Goal: Task Accomplishment & Management: Manage account settings

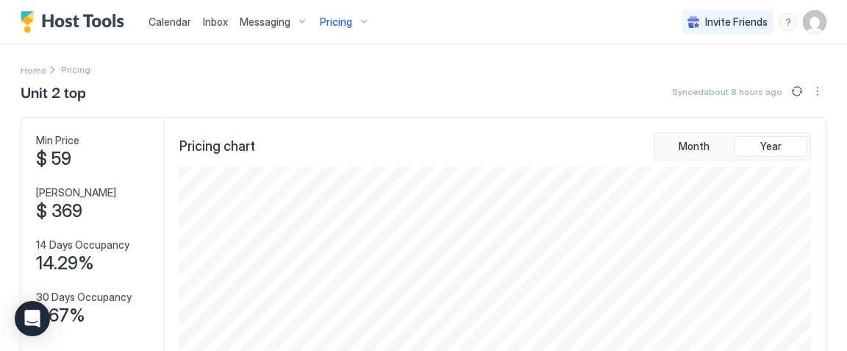
scroll to position [212, 635]
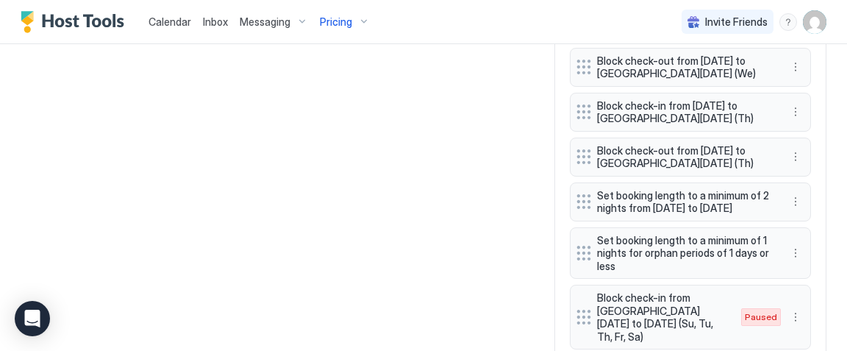
click at [157, 16] on span "Calendar" at bounding box center [169, 21] width 43 height 12
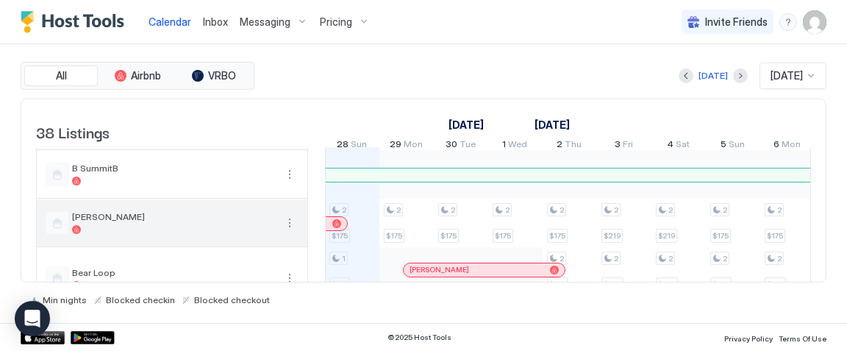
scroll to position [387, 0]
click at [157, 232] on div at bounding box center [173, 227] width 203 height 9
click at [289, 227] on button "More options" at bounding box center [290, 221] width 18 height 18
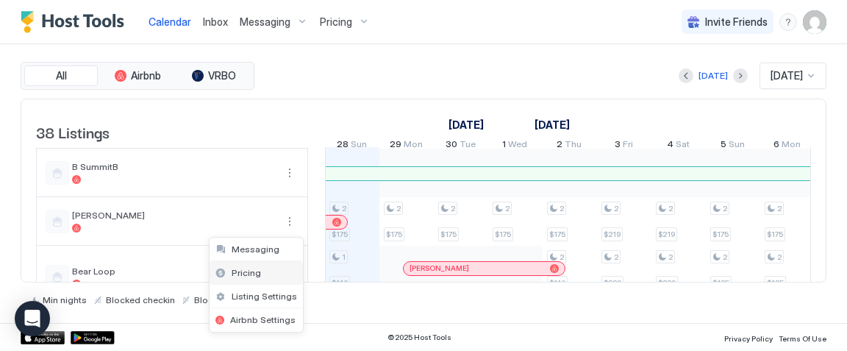
click at [273, 263] on div "Pricing" at bounding box center [255, 273] width 93 height 24
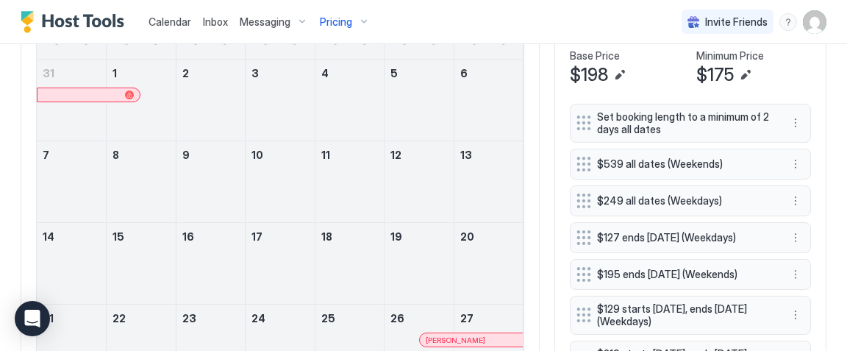
scroll to position [512, 0]
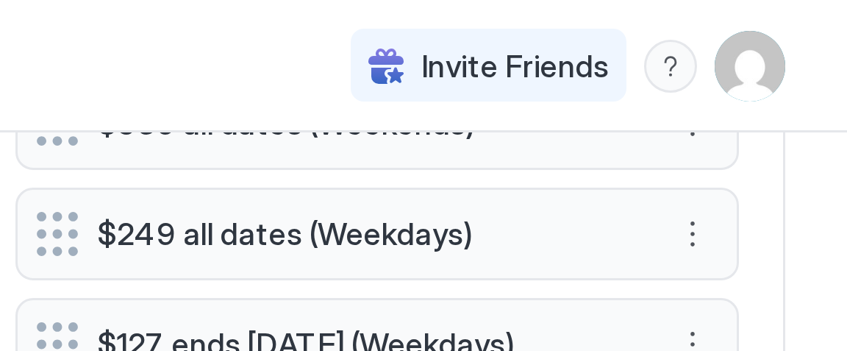
scroll to position [577, 0]
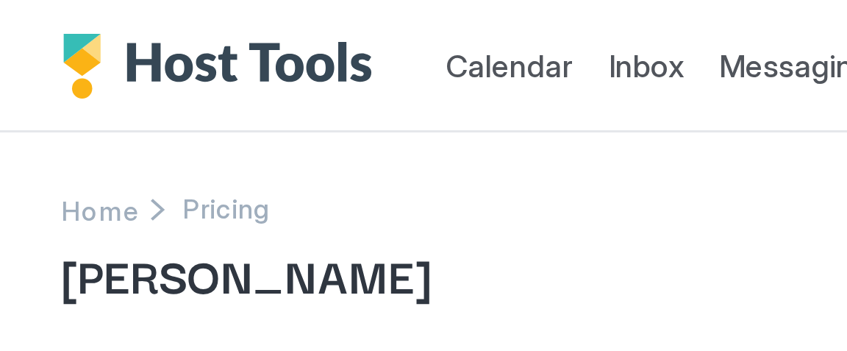
scroll to position [212, 635]
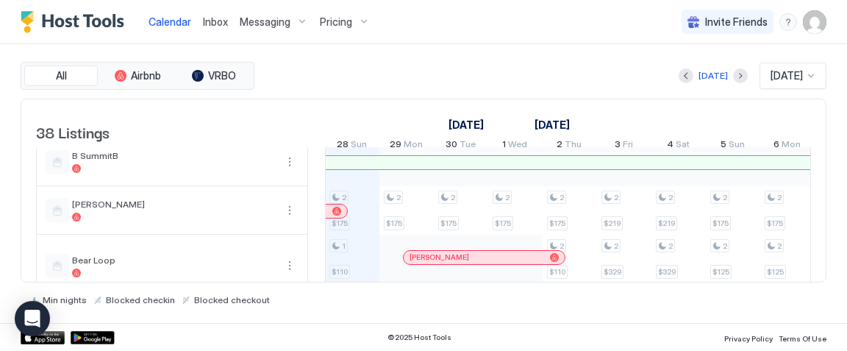
scroll to position [398, 0]
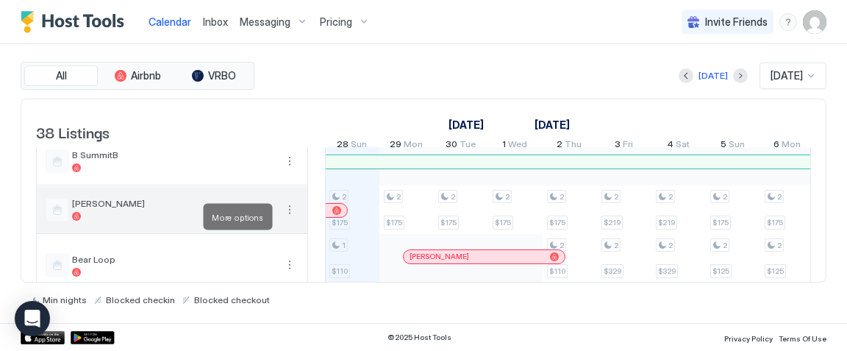
click at [287, 212] on button "More options" at bounding box center [290, 210] width 18 height 18
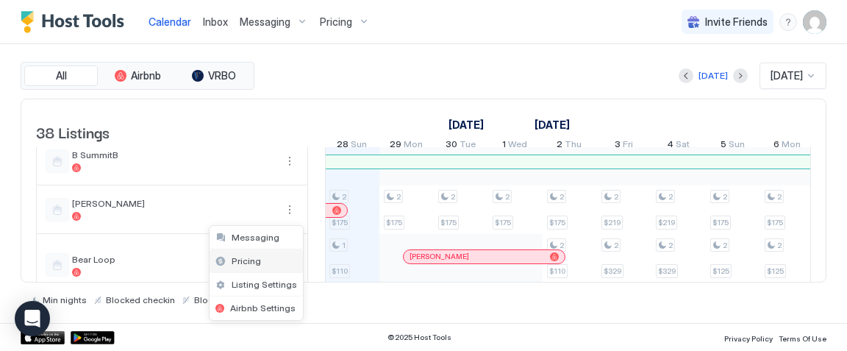
click at [268, 262] on div "Pricing" at bounding box center [255, 261] width 93 height 24
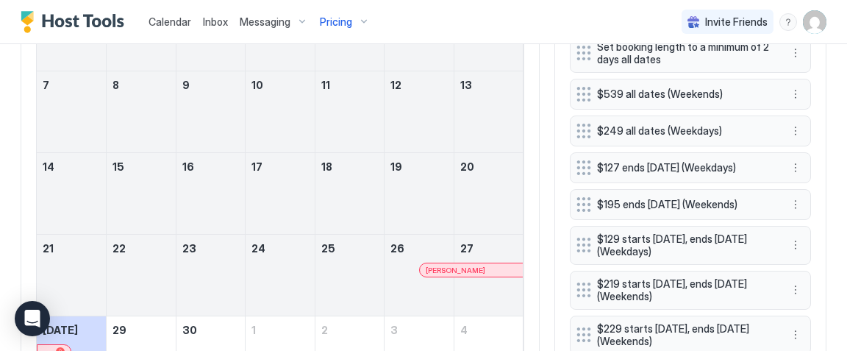
scroll to position [526, 0]
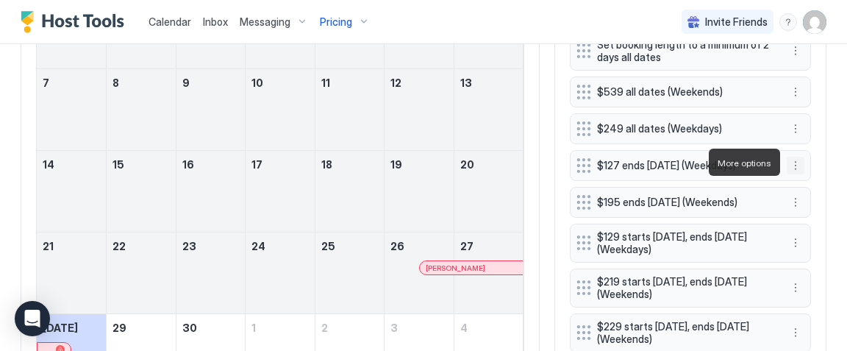
click at [797, 160] on button "More options" at bounding box center [795, 166] width 18 height 18
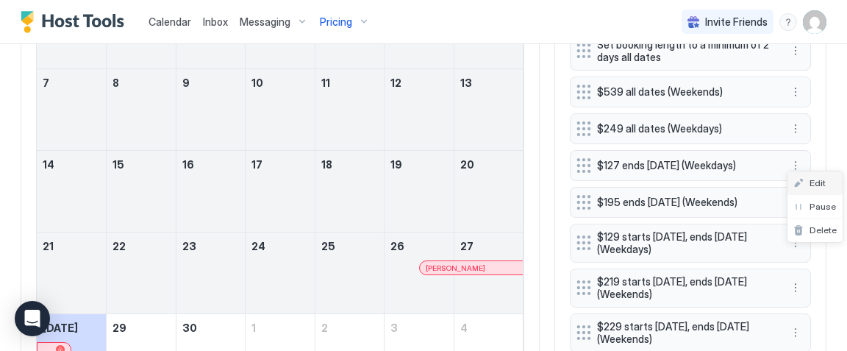
click at [814, 183] on span "Edit" at bounding box center [817, 182] width 16 height 11
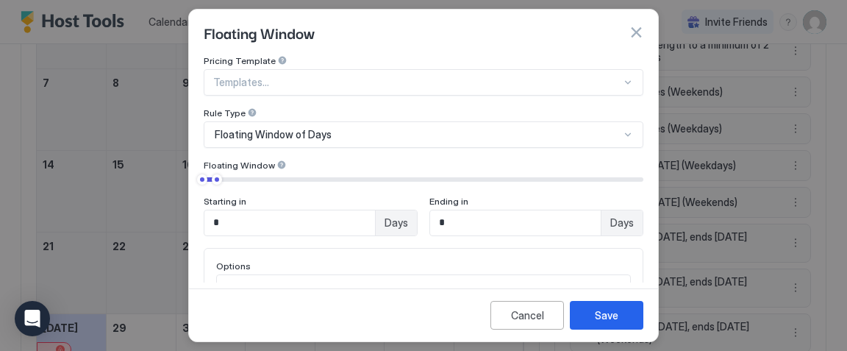
click at [474, 215] on input "*" at bounding box center [515, 222] width 171 height 25
type input "*"
click at [517, 192] on div "Starting in * Days Ending in * Days" at bounding box center [424, 204] width 440 height 62
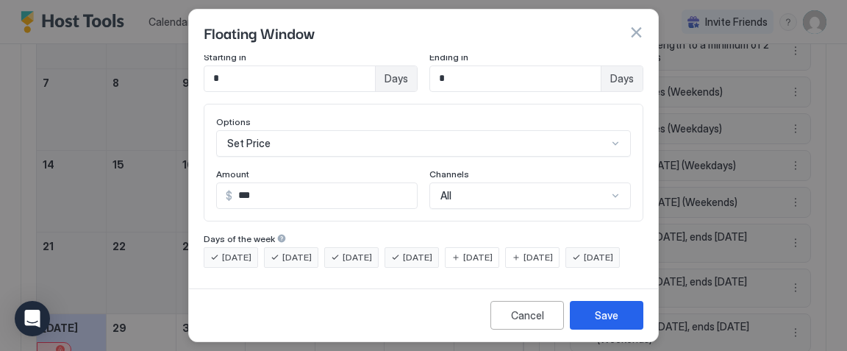
scroll to position [168, 0]
click at [591, 314] on button "Save" at bounding box center [606, 315] width 73 height 29
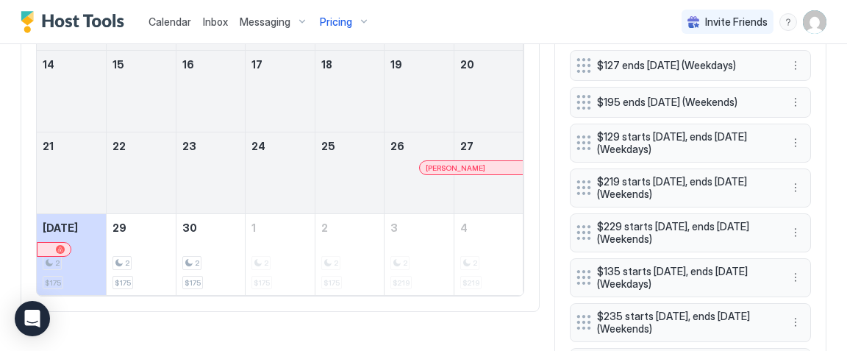
scroll to position [625, 0]
click at [795, 143] on button "More options" at bounding box center [795, 144] width 18 height 18
click at [811, 162] on span "Edit" at bounding box center [817, 160] width 16 height 11
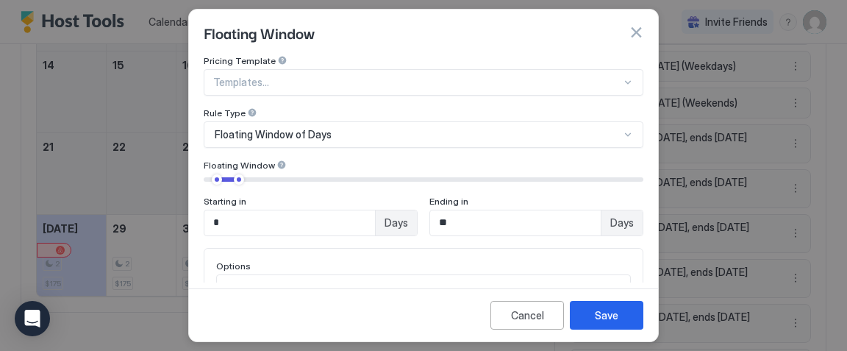
click at [267, 220] on input "*" at bounding box center [289, 222] width 171 height 25
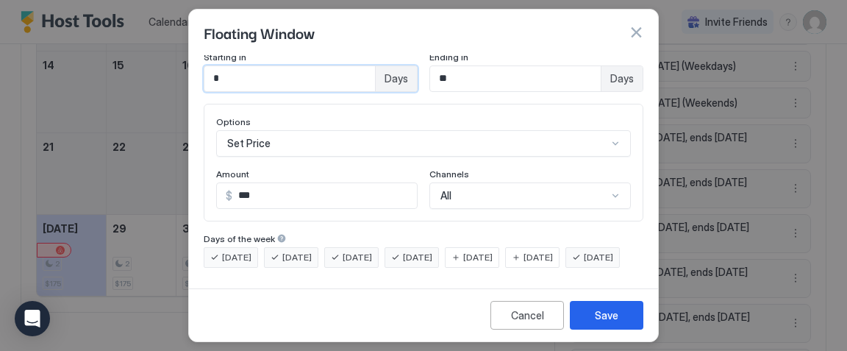
scroll to position [168, 0]
type input "*"
click at [595, 309] on div "Save" at bounding box center [607, 314] width 24 height 15
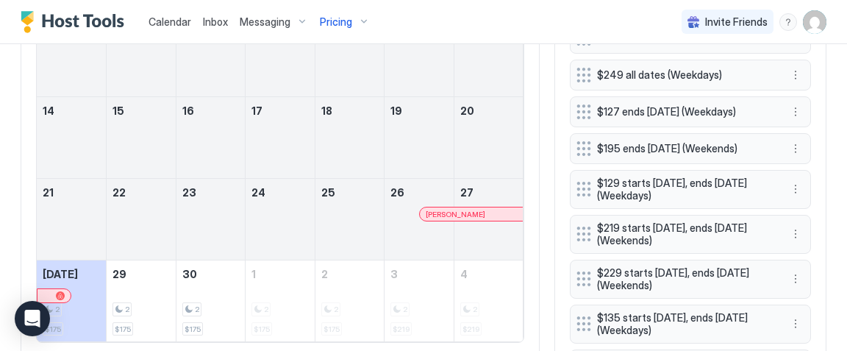
scroll to position [573, 0]
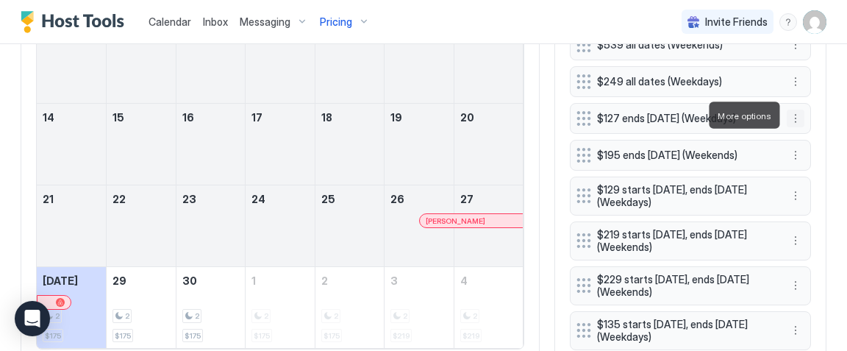
click at [794, 113] on button "More options" at bounding box center [795, 119] width 18 height 18
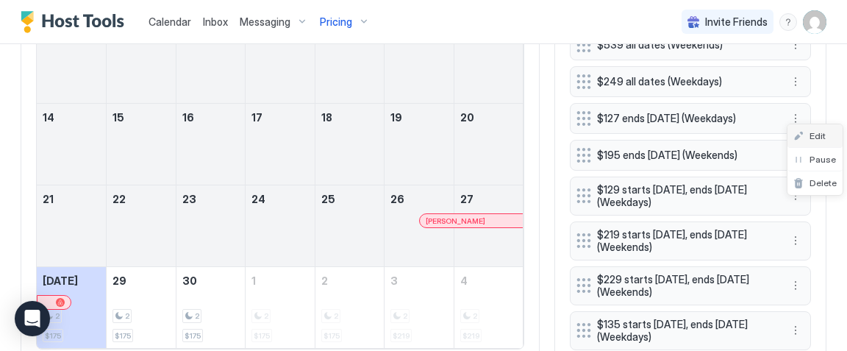
click at [808, 135] on div "Edit" at bounding box center [809, 135] width 32 height 11
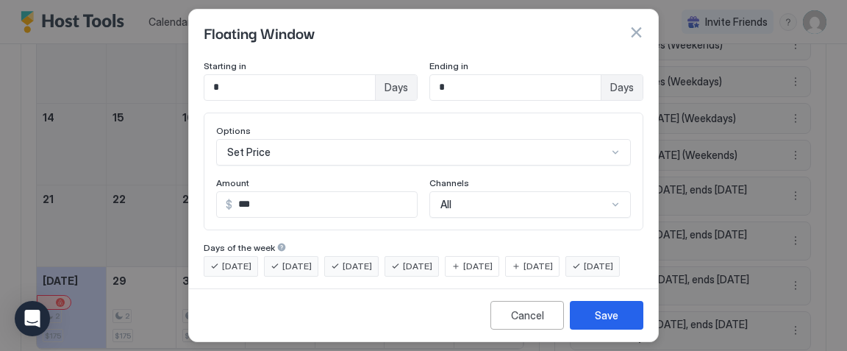
scroll to position [168, 0]
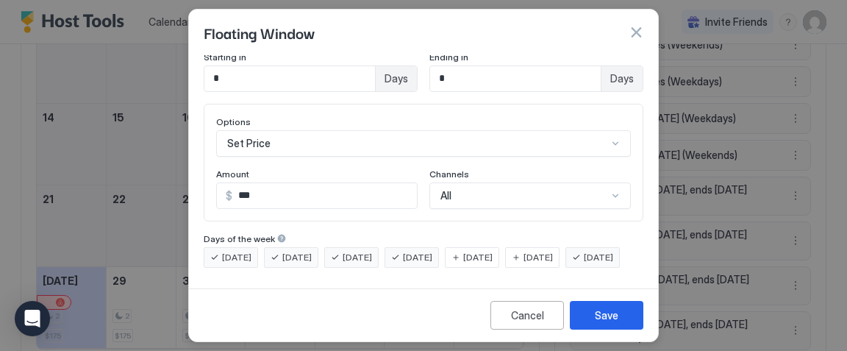
click at [300, 183] on input "***" at bounding box center [324, 195] width 184 height 25
type input "***"
click at [621, 320] on button "Save" at bounding box center [606, 315] width 73 height 29
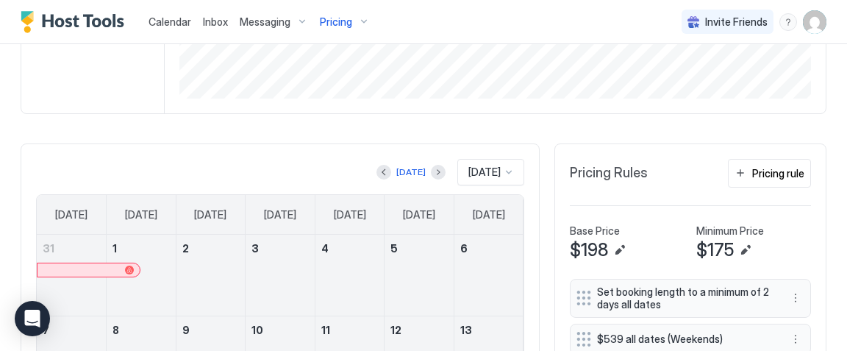
scroll to position [284, 0]
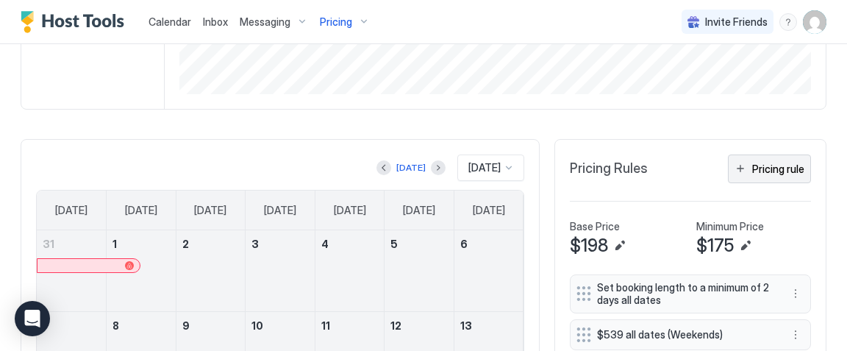
click at [777, 168] on div "Pricing rule" at bounding box center [778, 168] width 52 height 15
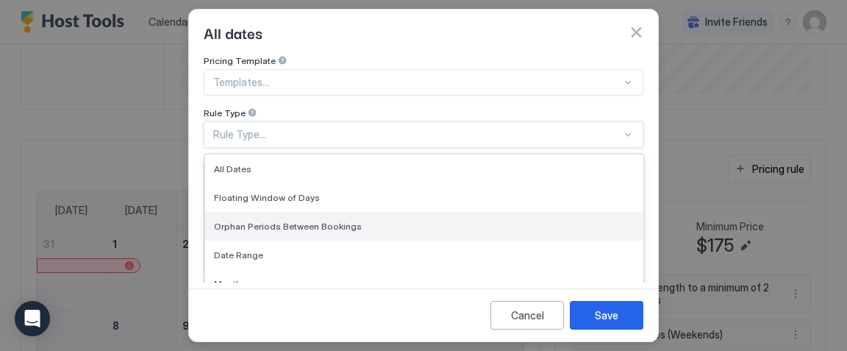
scroll to position [79, 0]
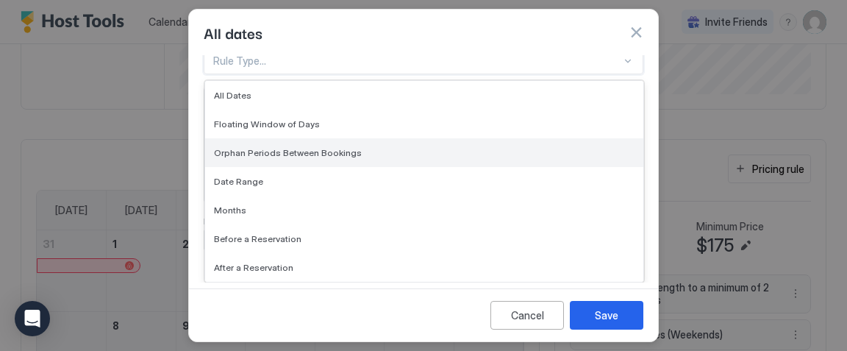
click at [372, 74] on div "Orphan Periods Between Bookings, 3 of 7. 7 results available. Use Up and Down t…" at bounding box center [424, 61] width 440 height 26
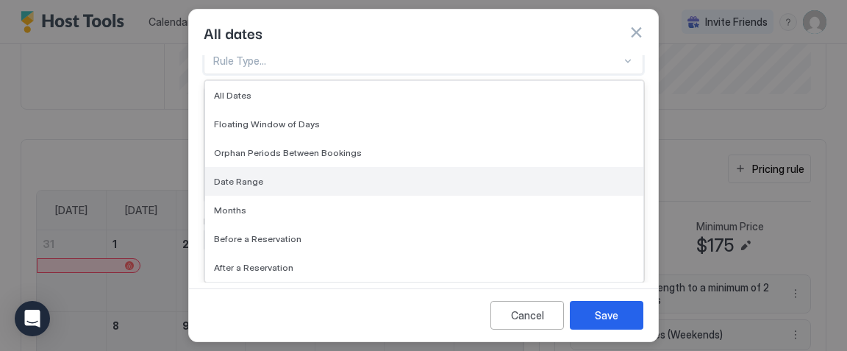
click at [360, 176] on div "Date Range" at bounding box center [424, 181] width 420 height 11
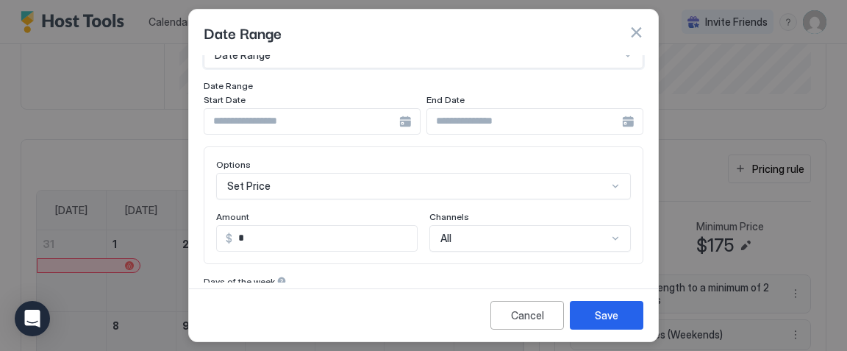
scroll to position [132, 0]
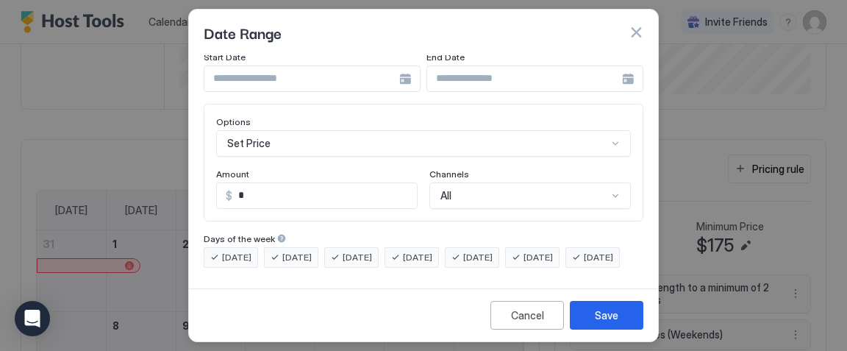
click at [329, 26] on div "option Date Range, selected. Date Range" at bounding box center [424, 12] width 440 height 26
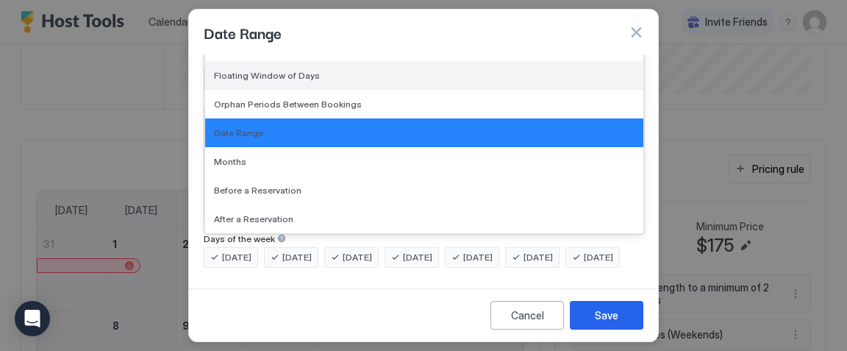
click at [320, 70] on div "Floating Window of Days" at bounding box center [424, 75] width 420 height 11
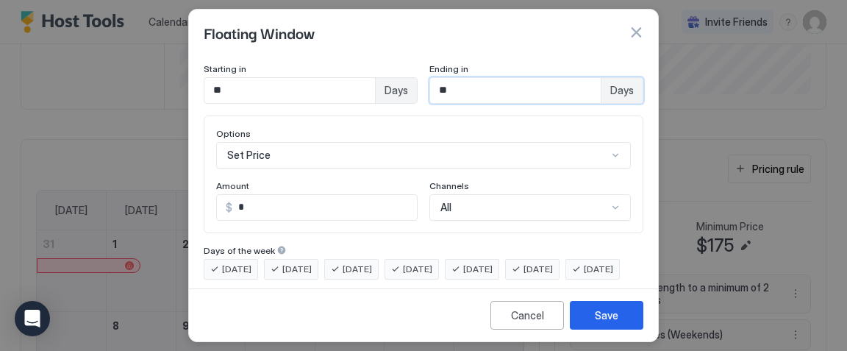
drag, startPoint x: 476, startPoint y: 97, endPoint x: 433, endPoint y: 71, distance: 50.8
click at [433, 71] on div "Ending in ** Days" at bounding box center [536, 83] width 214 height 40
type input "*"
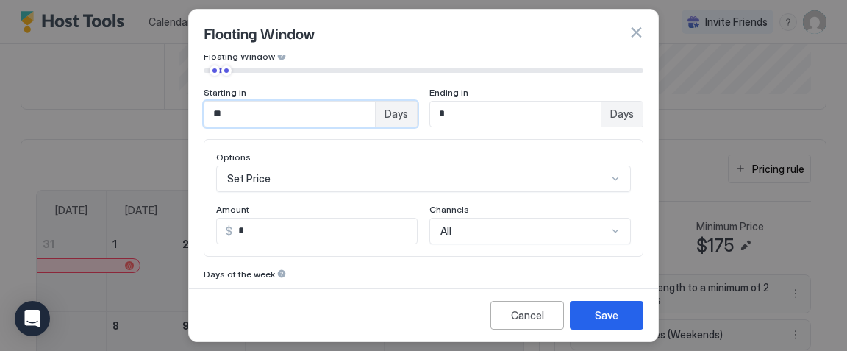
drag, startPoint x: 305, startPoint y: 87, endPoint x: 238, endPoint y: 53, distance: 75.3
click at [238, 53] on div "Floating Window Pricing Template Templates... Rule Type Floating Window of Days…" at bounding box center [423, 175] width 470 height 333
type input "*"
drag, startPoint x: 272, startPoint y: 225, endPoint x: 231, endPoint y: 204, distance: 46.3
click at [231, 204] on div "Amount $ *" at bounding box center [316, 224] width 201 height 40
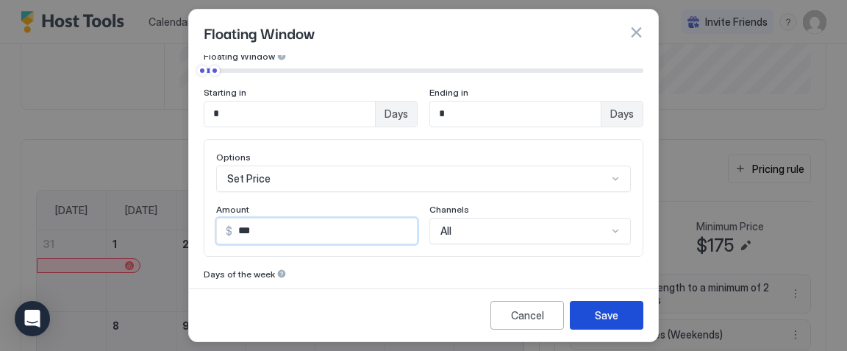
type input "***"
click at [603, 312] on div "Save" at bounding box center [607, 314] width 24 height 15
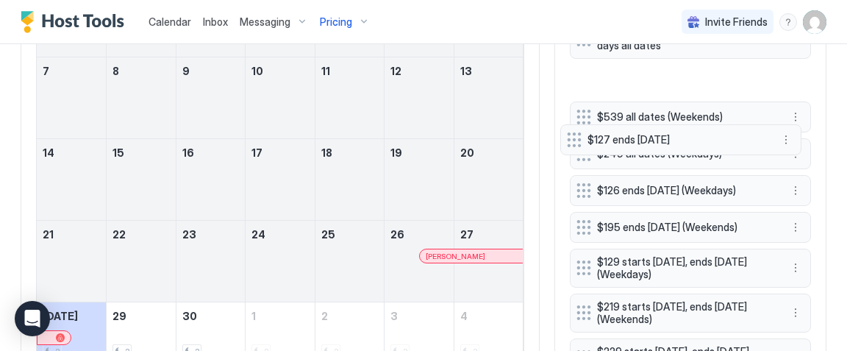
scroll to position [537, 0]
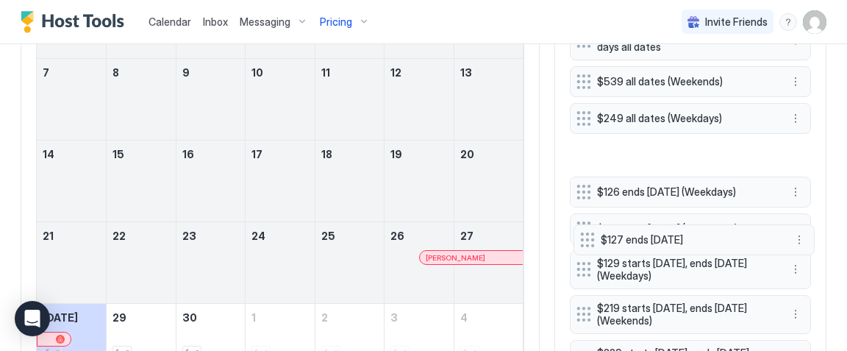
drag, startPoint x: 578, startPoint y: 279, endPoint x: 582, endPoint y: 157, distance: 121.3
click at [582, 232] on div at bounding box center [587, 239] width 15 height 15
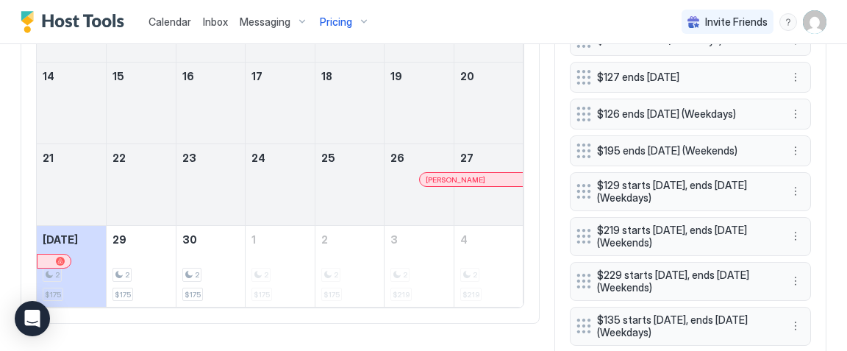
scroll to position [614, 0]
click at [795, 73] on button "More options" at bounding box center [795, 78] width 18 height 18
click at [817, 95] on span "Edit" at bounding box center [817, 95] width 16 height 11
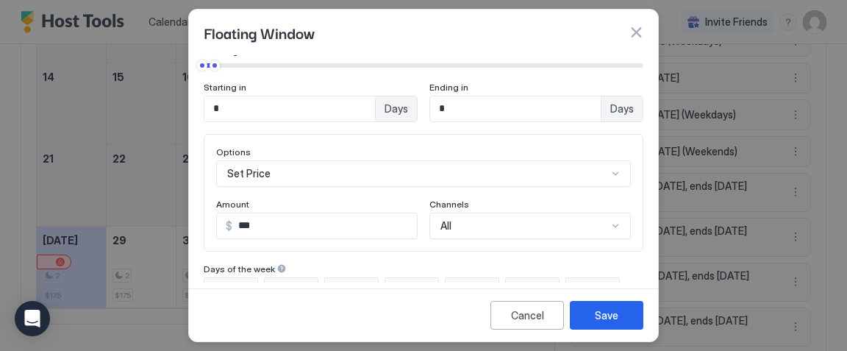
scroll to position [168, 0]
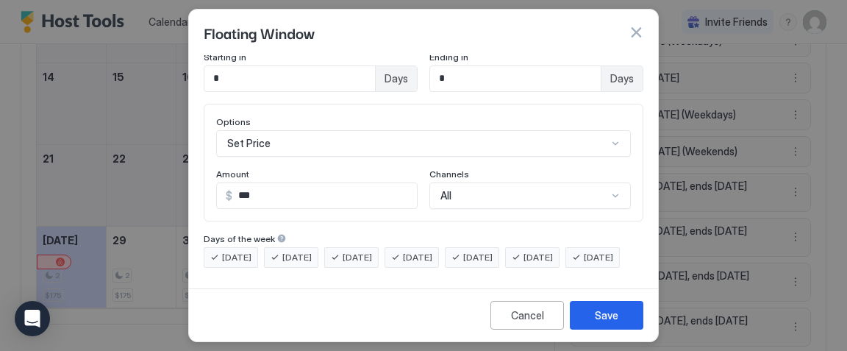
click at [492, 251] on span "[DATE]" at bounding box center [477, 257] width 29 height 13
click at [539, 247] on div "[DATE]" at bounding box center [532, 257] width 54 height 21
click at [592, 306] on button "Save" at bounding box center [606, 315] width 73 height 29
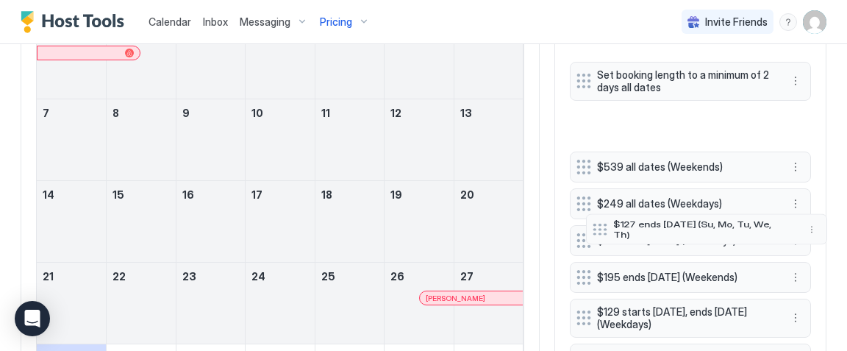
scroll to position [492, 0]
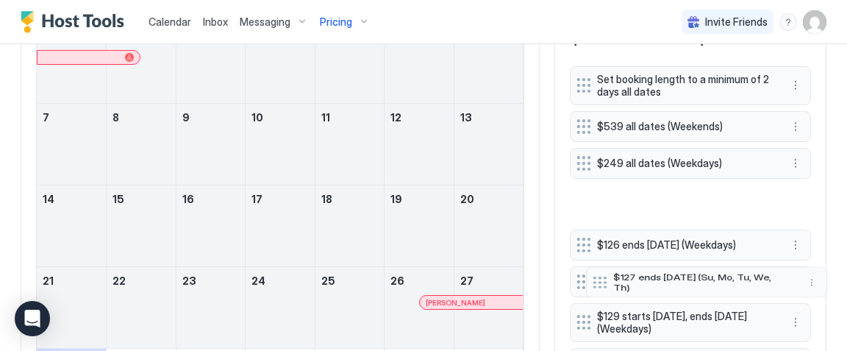
drag, startPoint x: 581, startPoint y: 277, endPoint x: 598, endPoint y: 204, distance: 74.5
click at [598, 276] on div at bounding box center [599, 282] width 15 height 12
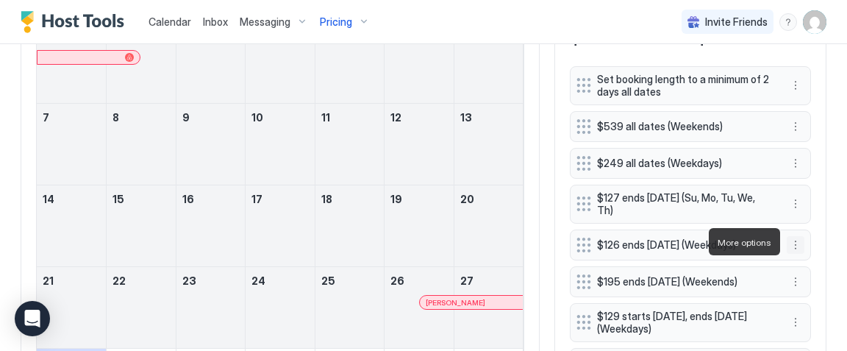
click at [792, 242] on button "More options" at bounding box center [795, 245] width 18 height 18
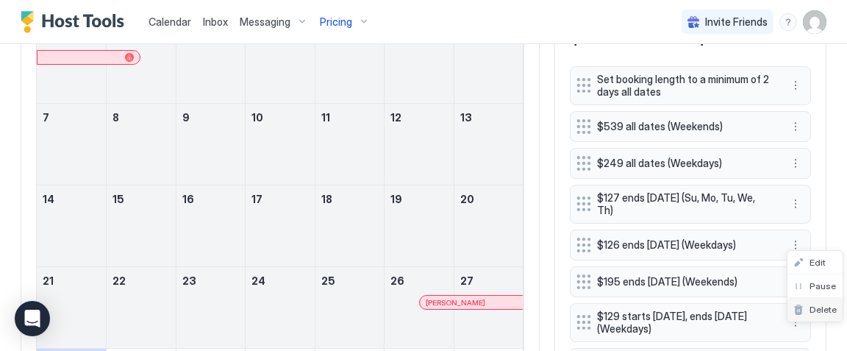
click at [814, 306] on span "Delete" at bounding box center [822, 309] width 27 height 11
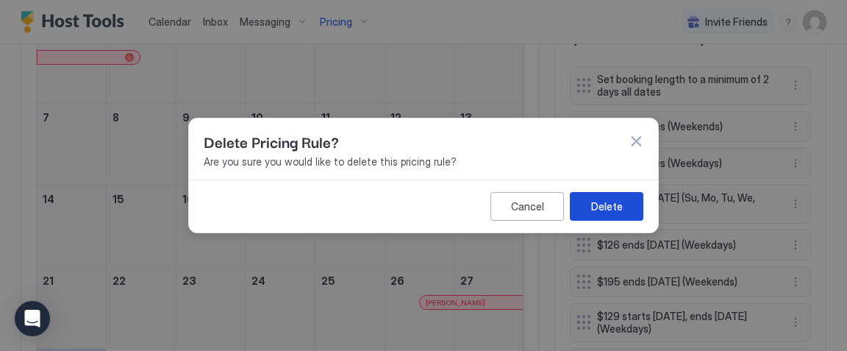
click at [595, 197] on button "Delete" at bounding box center [606, 206] width 73 height 29
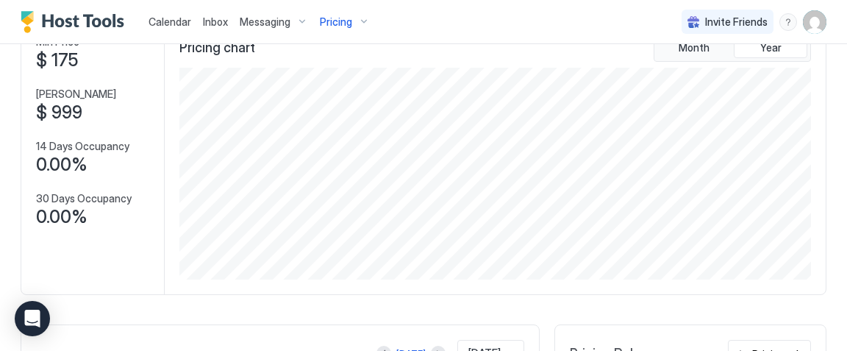
scroll to position [0, 0]
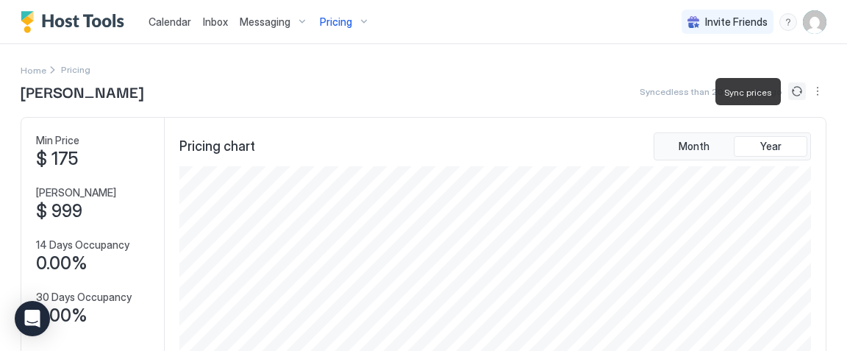
click at [795, 85] on button "Sync prices" at bounding box center [797, 91] width 18 height 18
click at [819, 96] on button "More options" at bounding box center [817, 91] width 18 height 18
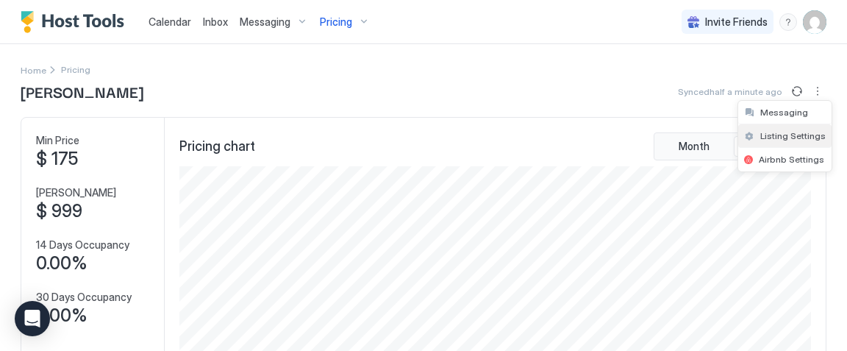
click at [806, 132] on span "Listing Settings" at bounding box center [792, 135] width 65 height 11
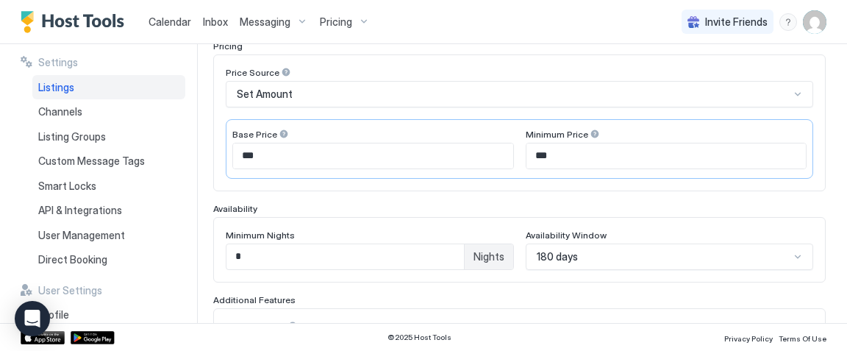
scroll to position [241, 0]
click at [545, 156] on input "***" at bounding box center [666, 155] width 280 height 25
type input "***"
click at [504, 130] on div "Base Price" at bounding box center [372, 136] width 281 height 14
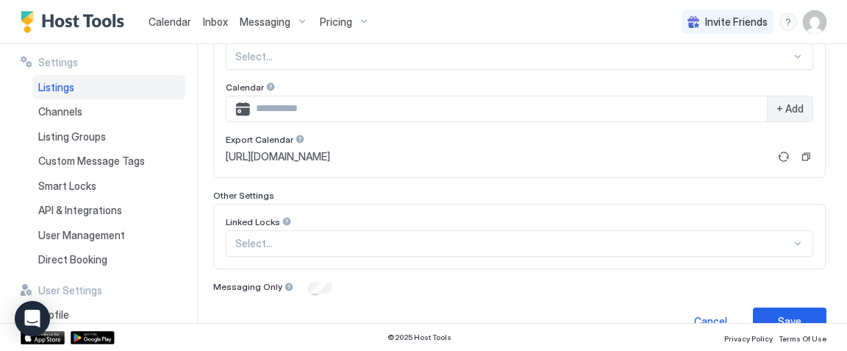
scroll to position [558, 0]
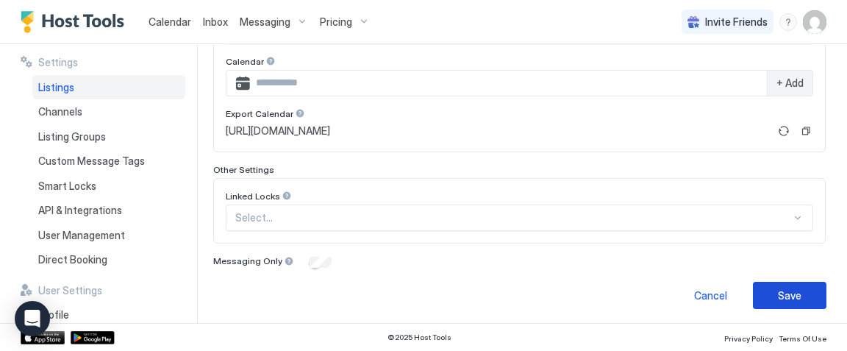
click at [772, 286] on button "Save" at bounding box center [789, 294] width 73 height 27
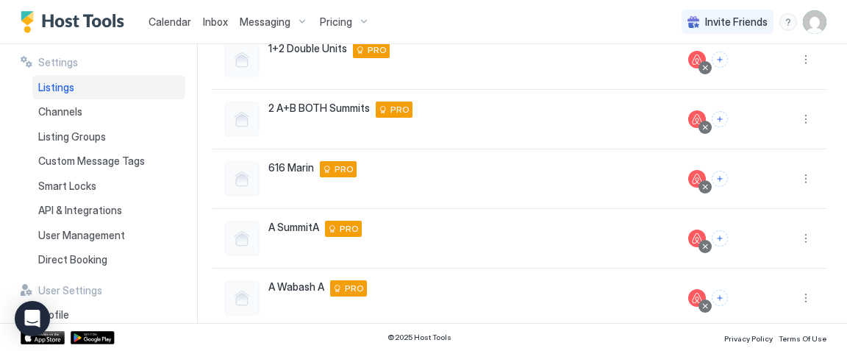
scroll to position [155, 0]
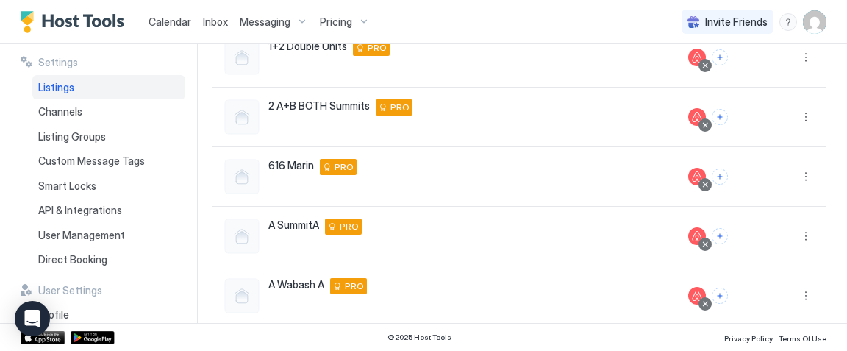
click at [336, 22] on span "Pricing" at bounding box center [336, 21] width 32 height 13
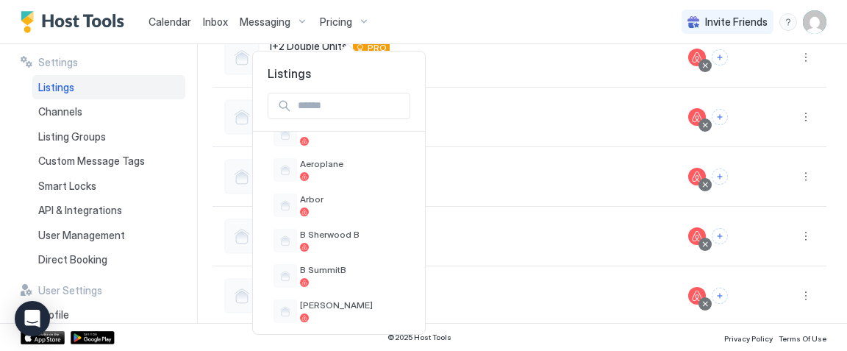
scroll to position [223, 0]
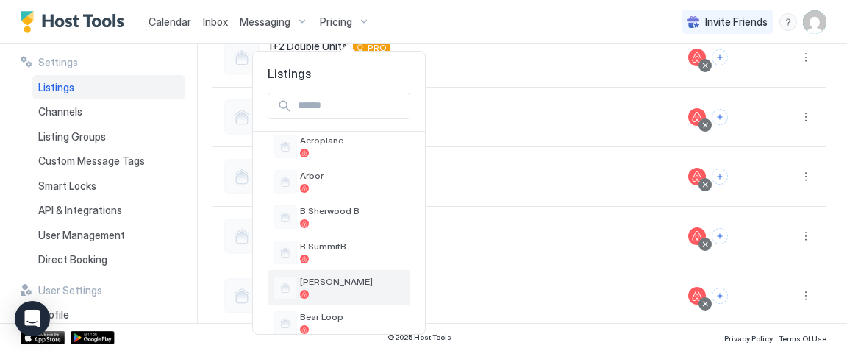
click at [313, 276] on span "[PERSON_NAME]" at bounding box center [352, 281] width 104 height 11
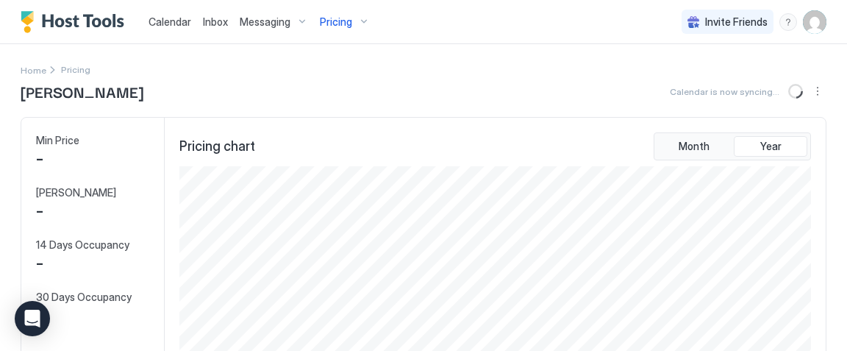
scroll to position [212, 635]
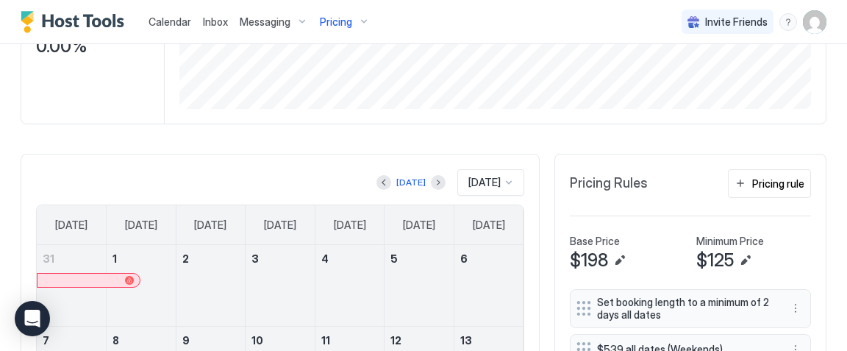
click at [480, 179] on div "[DATE]" at bounding box center [490, 182] width 67 height 26
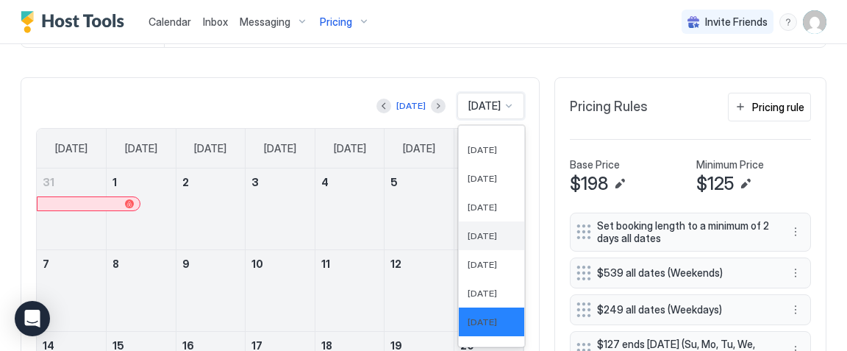
scroll to position [400, 0]
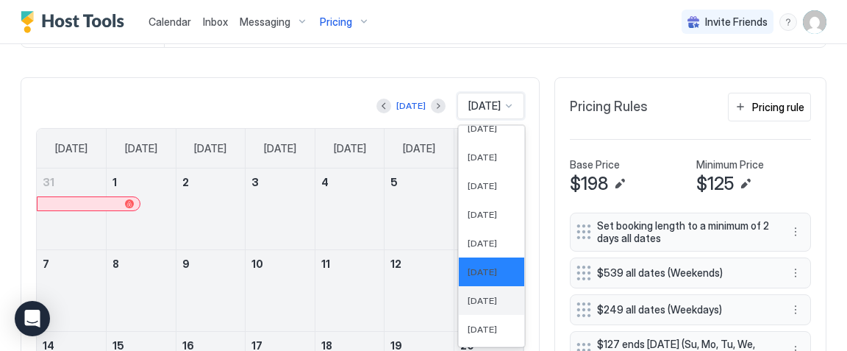
click at [473, 298] on span "Oct 2025" at bounding box center [481, 300] width 29 height 11
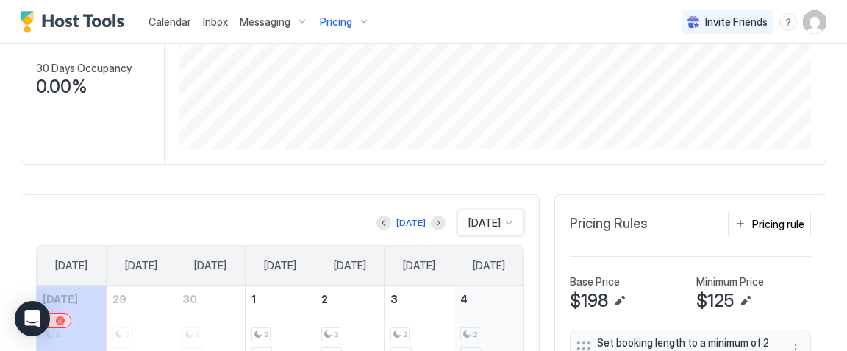
scroll to position [223, 0]
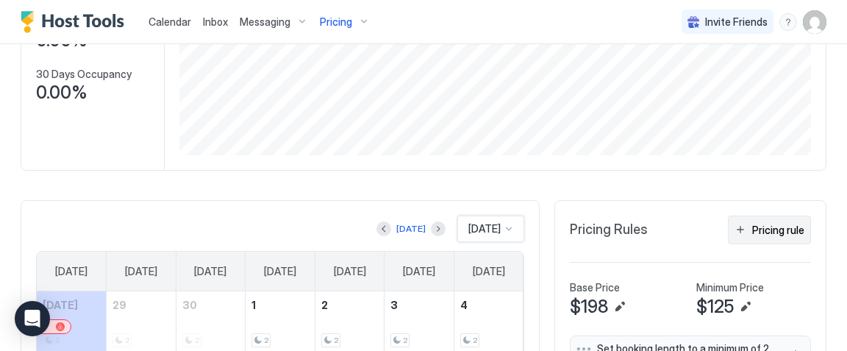
click at [784, 227] on div "Pricing rule" at bounding box center [778, 229] width 52 height 15
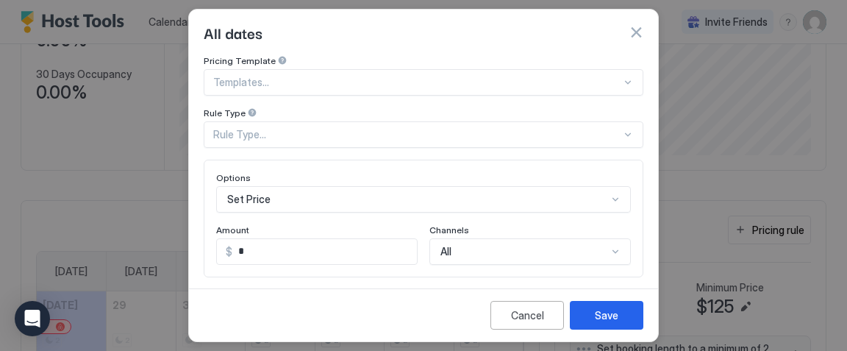
scroll to position [156, 0]
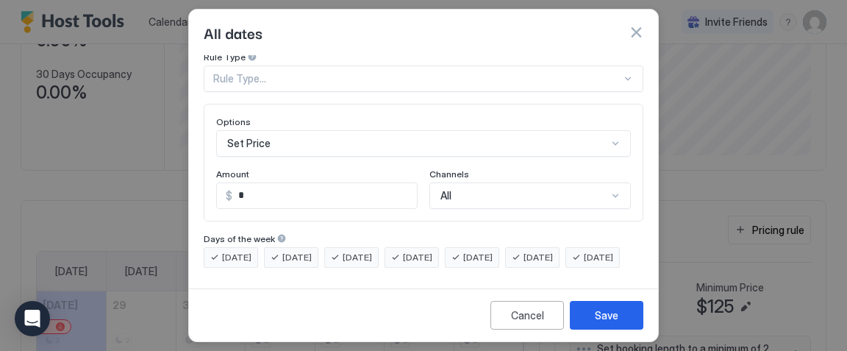
click at [293, 157] on div "Set Price" at bounding box center [423, 143] width 415 height 26
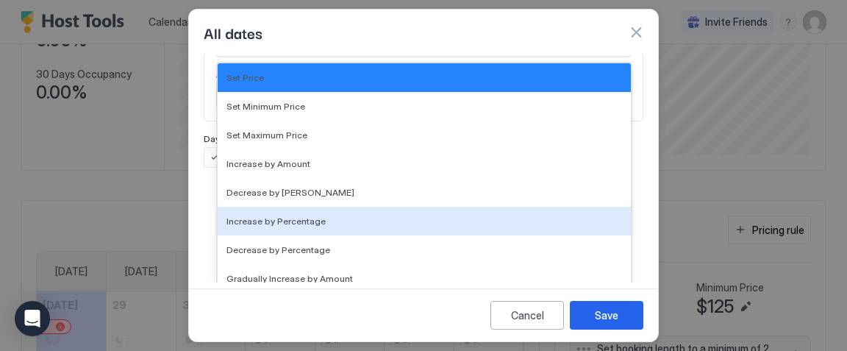
click at [199, 214] on div "Pricing Template Templates... Rule Type Rule Type... Options Increase by Percen…" at bounding box center [423, 168] width 469 height 227
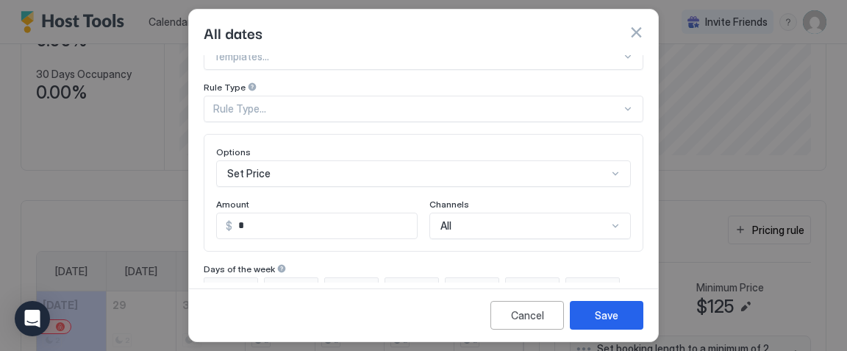
click at [266, 168] on div "Set Price" at bounding box center [423, 173] width 415 height 26
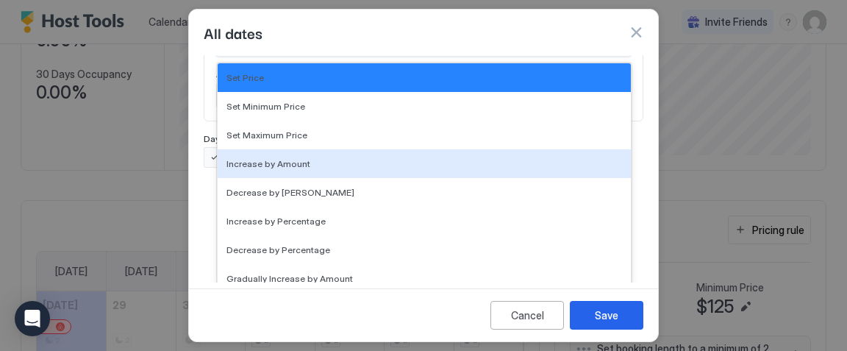
click at [198, 184] on div "Pricing Template Templates... Rule Type Rule Type... Options Increase by Amount…" at bounding box center [423, 168] width 469 height 227
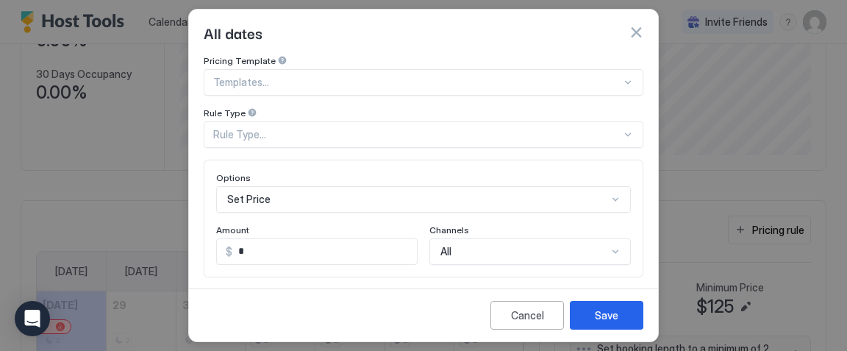
scroll to position [79, 0]
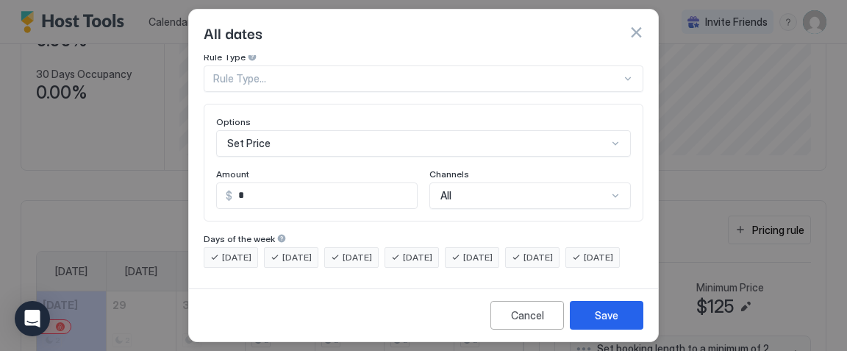
click at [252, 92] on div "Rule Type..." at bounding box center [424, 78] width 440 height 26
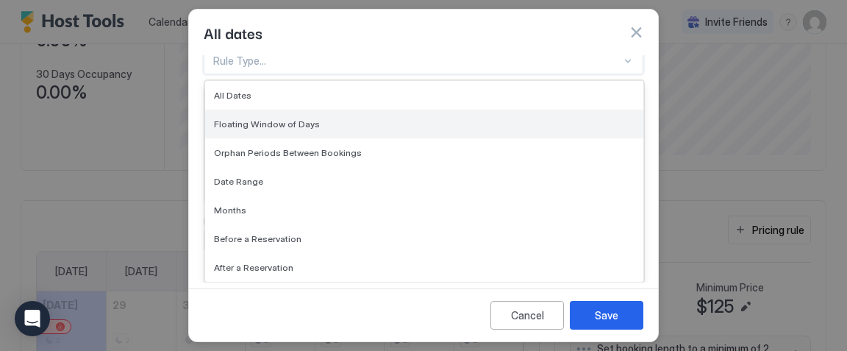
click at [270, 118] on span "Floating Window of Days" at bounding box center [267, 123] width 106 height 11
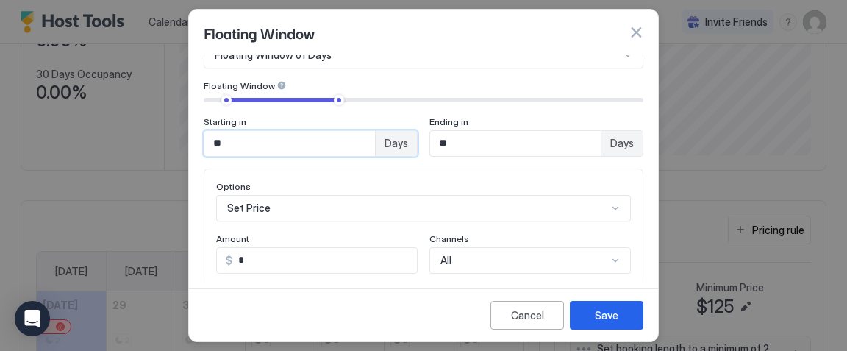
drag, startPoint x: 254, startPoint y: 147, endPoint x: 176, endPoint y: 101, distance: 90.0
click at [176, 101] on div "Floating Window Pricing Template Templates... Rule Type Floating Window of Days…" at bounding box center [423, 175] width 847 height 351
type input "**"
drag, startPoint x: 465, startPoint y: 151, endPoint x: 438, endPoint y: 143, distance: 28.4
click at [438, 143] on input "**" at bounding box center [515, 143] width 171 height 25
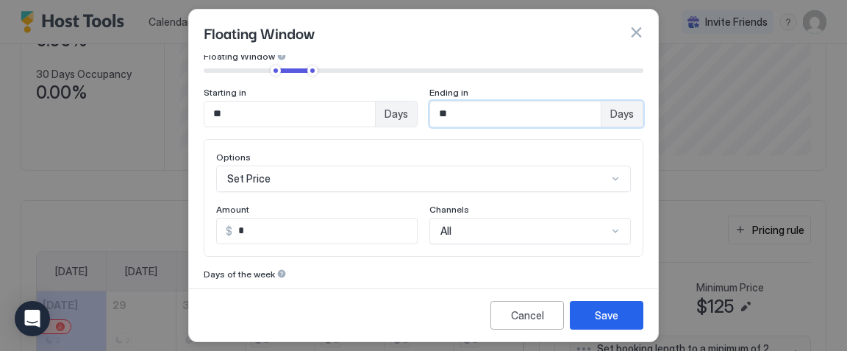
scroll to position [106, 0]
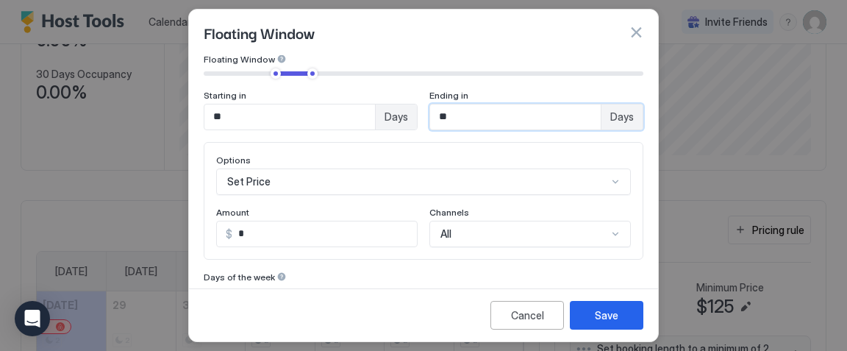
type input "**"
drag, startPoint x: 298, startPoint y: 237, endPoint x: 234, endPoint y: 197, distance: 75.9
click at [238, 203] on div "Options Set Price Amount $ * Channels All" at bounding box center [423, 200] width 415 height 93
type input "***"
click at [596, 306] on button "Save" at bounding box center [606, 315] width 73 height 29
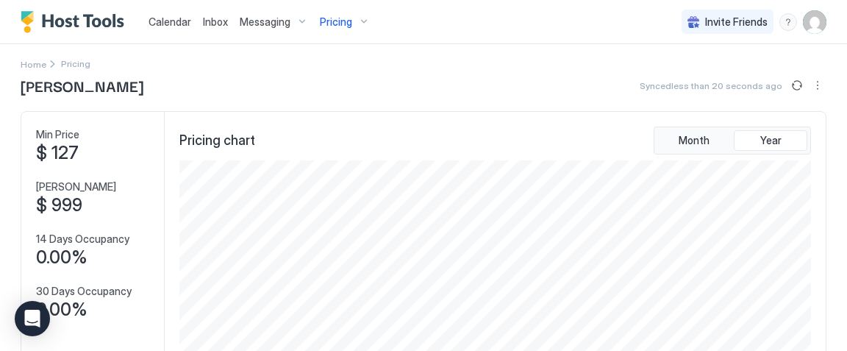
scroll to position [0, 0]
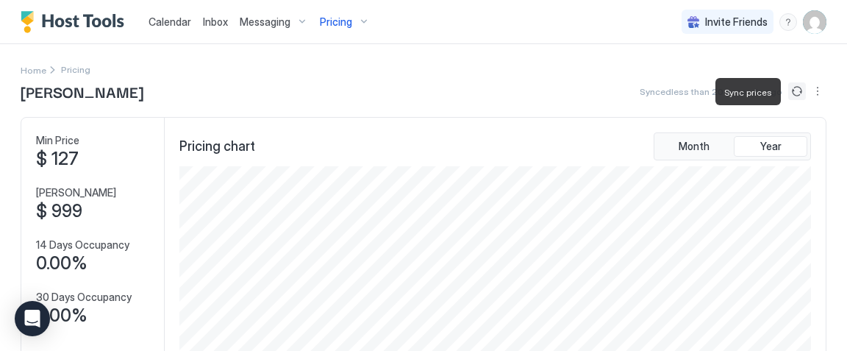
click at [794, 85] on button "Sync prices" at bounding box center [797, 91] width 18 height 18
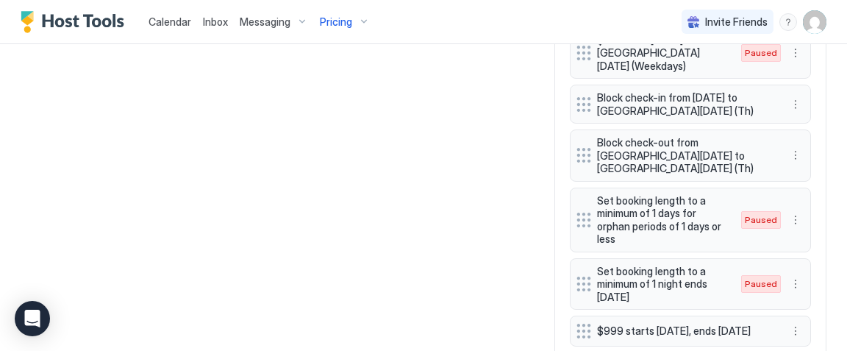
scroll to position [1856, 0]
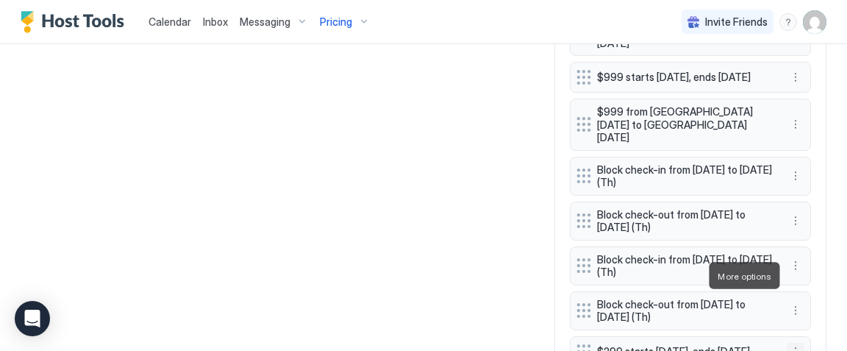
click at [794, 342] on button "More options" at bounding box center [795, 351] width 18 height 18
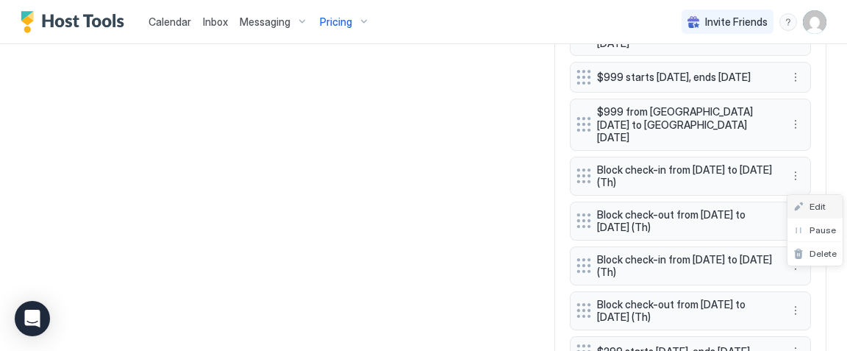
click at [835, 205] on div "Edit" at bounding box center [814, 207] width 55 height 24
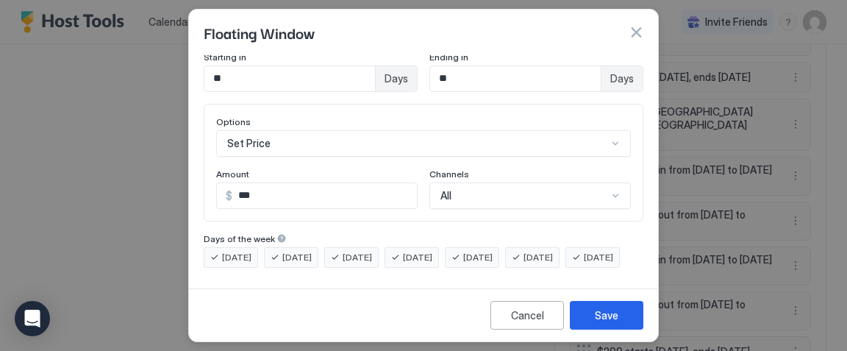
scroll to position [168, 0]
click at [237, 251] on span "[DATE]" at bounding box center [236, 257] width 29 height 13
click at [279, 247] on div "[DATE]" at bounding box center [291, 257] width 54 height 21
click at [584, 257] on span "[DATE]" at bounding box center [598, 257] width 29 height 13
click at [356, 251] on span "[DATE]" at bounding box center [356, 257] width 29 height 13
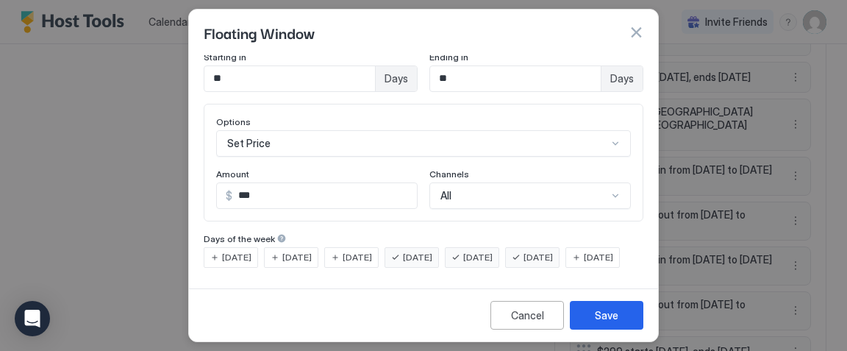
click at [432, 251] on span "[DATE]" at bounding box center [417, 257] width 29 height 13
drag, startPoint x: 250, startPoint y: 172, endPoint x: 229, endPoint y: 166, distance: 21.4
click at [229, 182] on div "$ ***" at bounding box center [316, 195] width 201 height 26
type input "***"
click at [607, 307] on div "Save" at bounding box center [607, 314] width 24 height 15
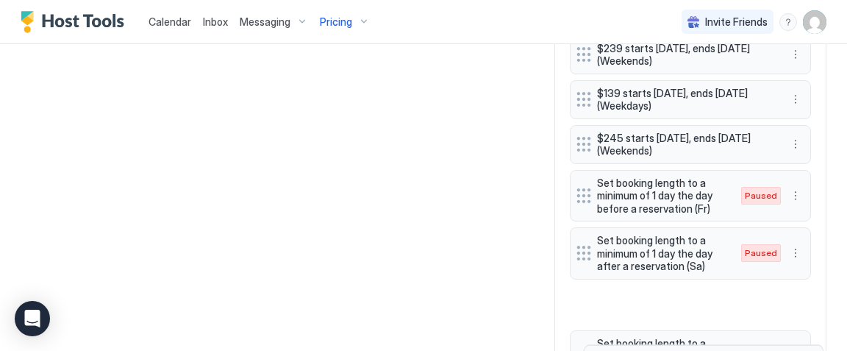
scroll to position [997, 0]
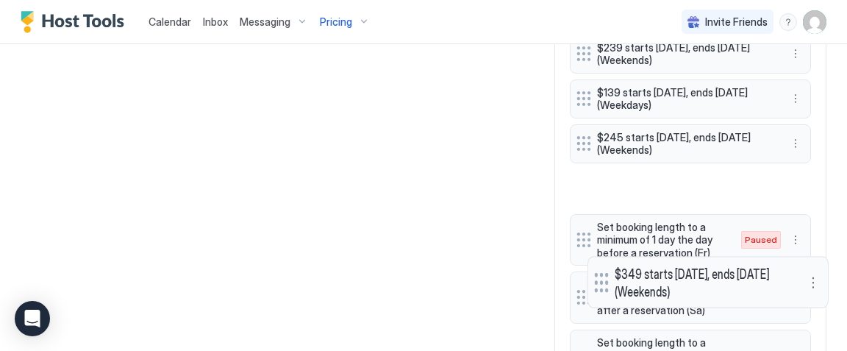
drag, startPoint x: 579, startPoint y: 274, endPoint x: 597, endPoint y: 150, distance: 125.5
click at [597, 272] on div at bounding box center [601, 282] width 15 height 20
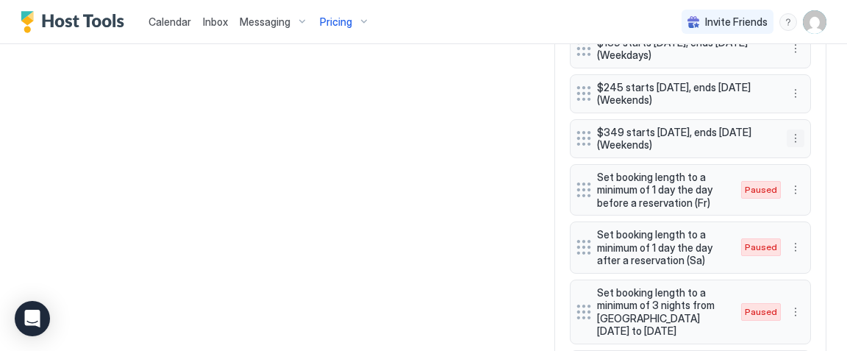
click at [793, 137] on button "More options" at bounding box center [795, 138] width 18 height 18
click at [811, 154] on span "Edit" at bounding box center [817, 153] width 16 height 11
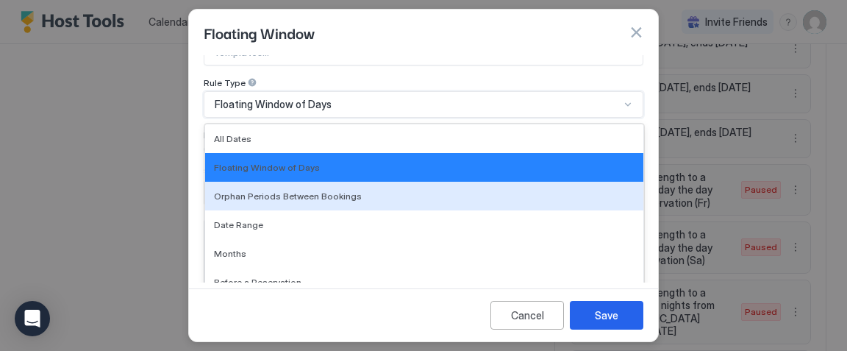
scroll to position [132, 0]
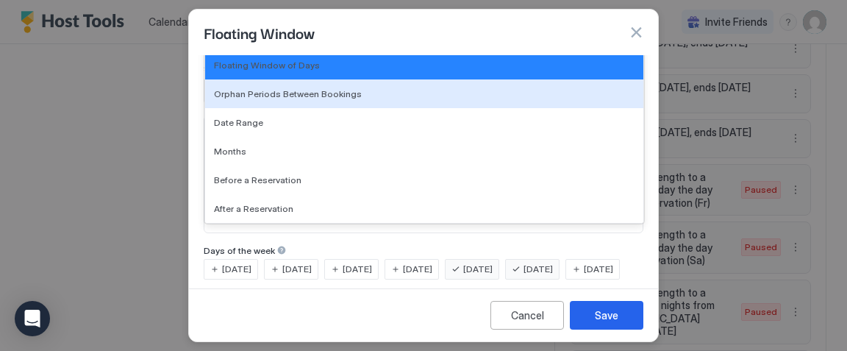
click at [477, 15] on div "Orphan Periods Between Bookings, 3 of 7. 7 results available. Use Up and Down t…" at bounding box center [424, 2] width 440 height 26
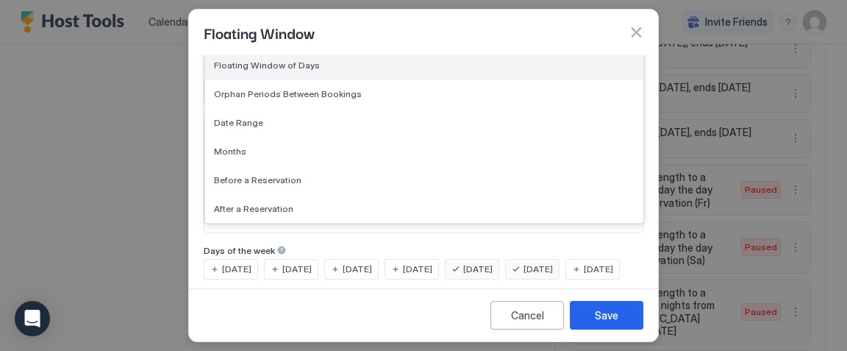
click at [465, 61] on div "Floating Window of Days" at bounding box center [424, 65] width 420 height 11
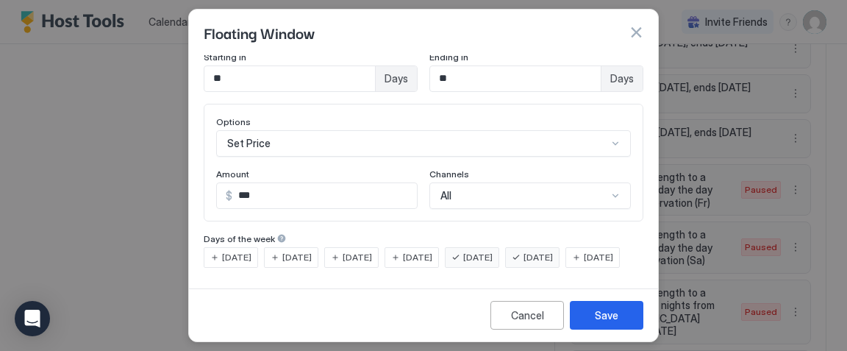
scroll to position [151, 0]
click at [631, 33] on button "button" at bounding box center [635, 32] width 15 height 15
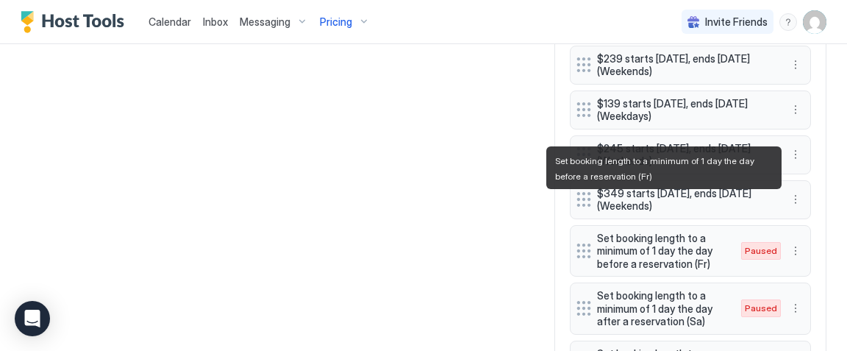
scroll to position [890, 0]
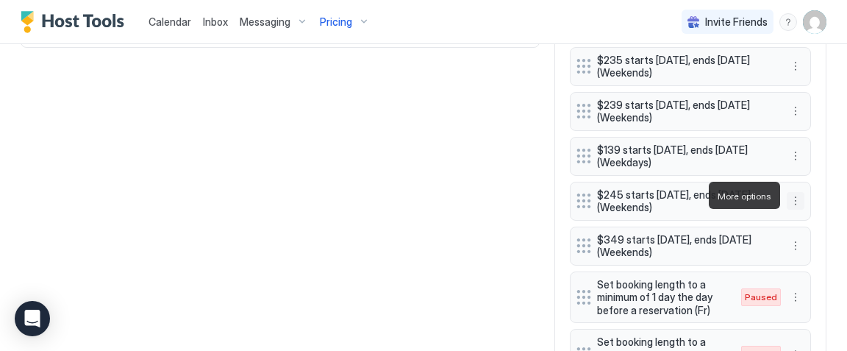
click at [794, 193] on button "More options" at bounding box center [795, 201] width 18 height 18
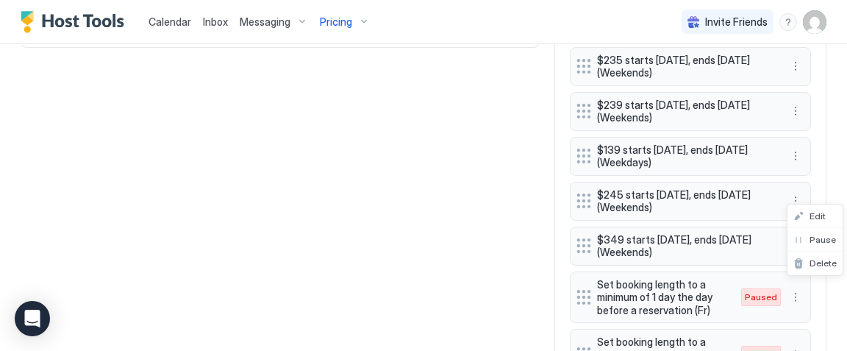
click at [826, 187] on div at bounding box center [423, 175] width 847 height 351
click at [795, 240] on button "More options" at bounding box center [795, 246] width 18 height 18
click at [815, 257] on span "Edit" at bounding box center [817, 260] width 16 height 11
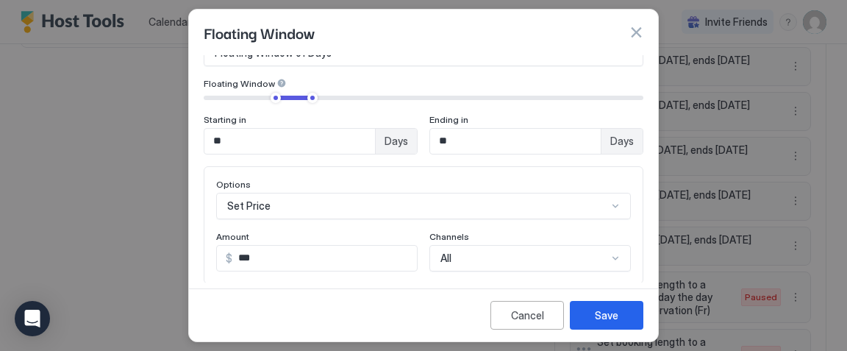
scroll to position [82, 0]
click at [522, 311] on div "Cancel" at bounding box center [527, 314] width 33 height 15
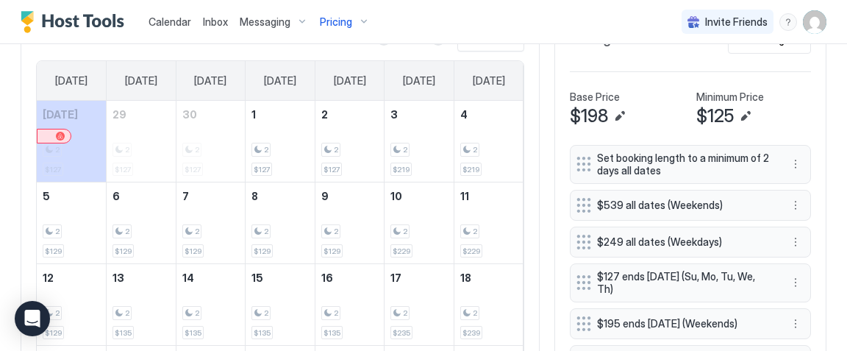
scroll to position [415, 0]
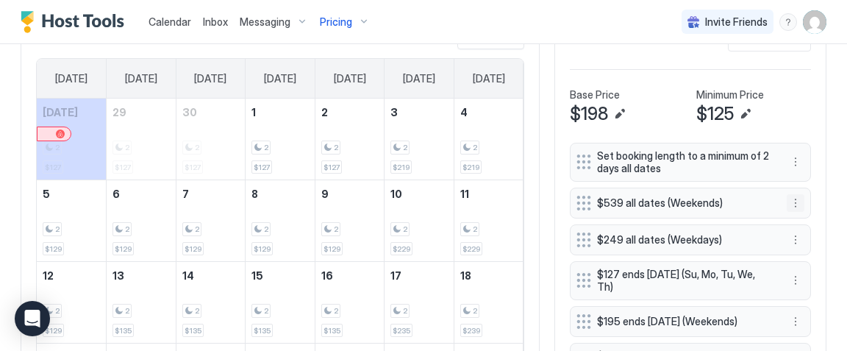
click at [791, 202] on button "More options" at bounding box center [795, 203] width 18 height 18
click at [806, 223] on div "Edit" at bounding box center [809, 220] width 32 height 11
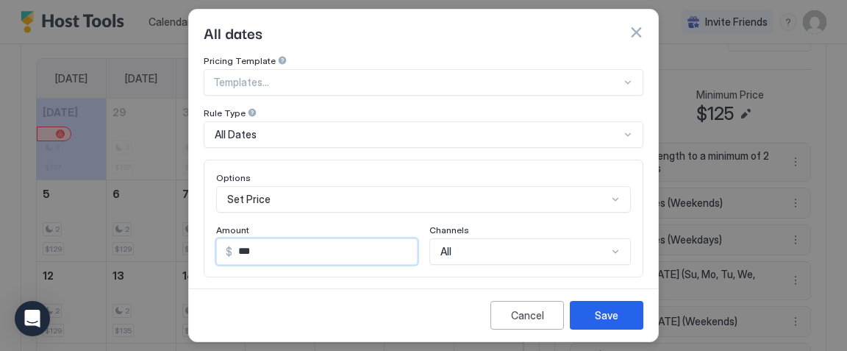
drag, startPoint x: 271, startPoint y: 251, endPoint x: 204, endPoint y: 204, distance: 81.8
click at [204, 204] on div "Options Set Price Amount $ *** Channels All" at bounding box center [424, 218] width 440 height 118
type input "***"
click at [540, 314] on div "Cancel" at bounding box center [527, 314] width 33 height 15
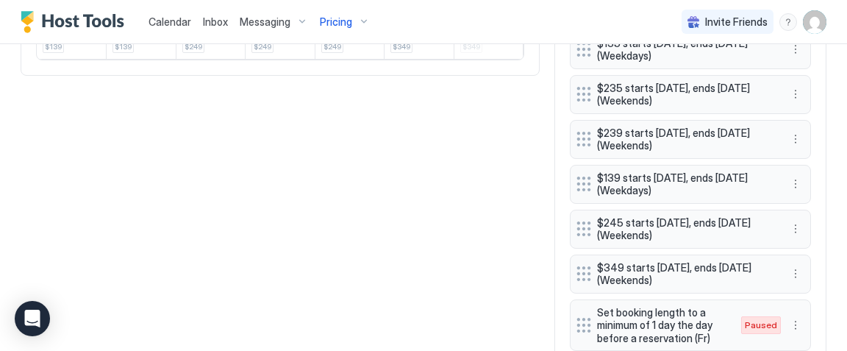
scroll to position [863, 0]
click at [799, 268] on button "More options" at bounding box center [795, 273] width 18 height 18
click at [820, 287] on span "Edit" at bounding box center [817, 287] width 16 height 11
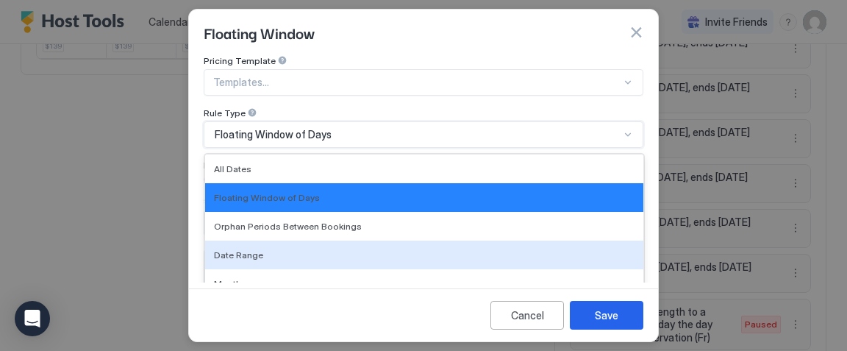
click at [243, 135] on div "Date Range, 4 of 7. 7 results available. Use Up and Down to choose options, pre…" at bounding box center [424, 134] width 440 height 26
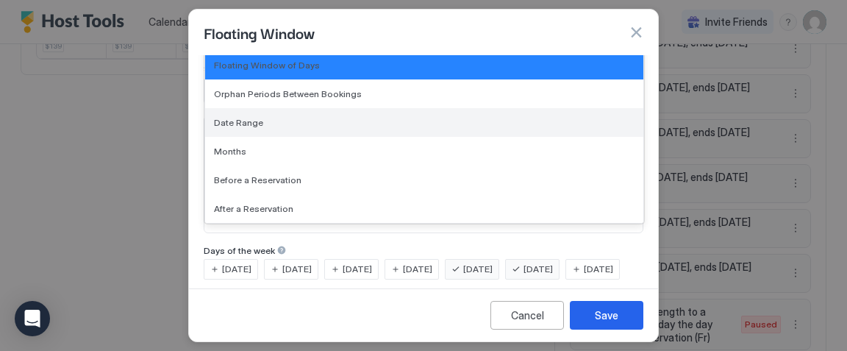
click at [245, 127] on div "Date Range" at bounding box center [424, 122] width 438 height 29
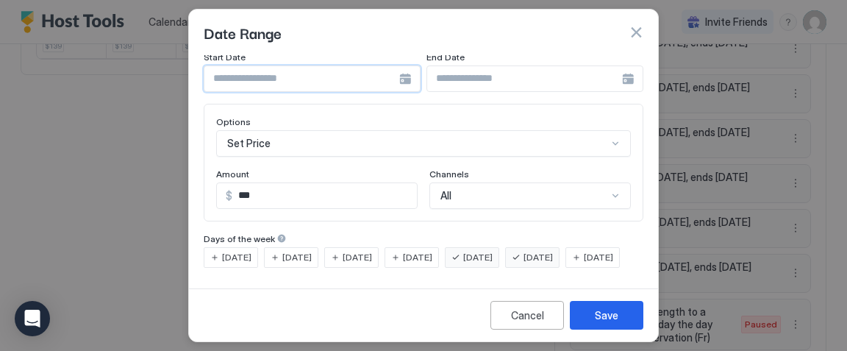
click at [251, 74] on input "Input Field" at bounding box center [301, 78] width 195 height 25
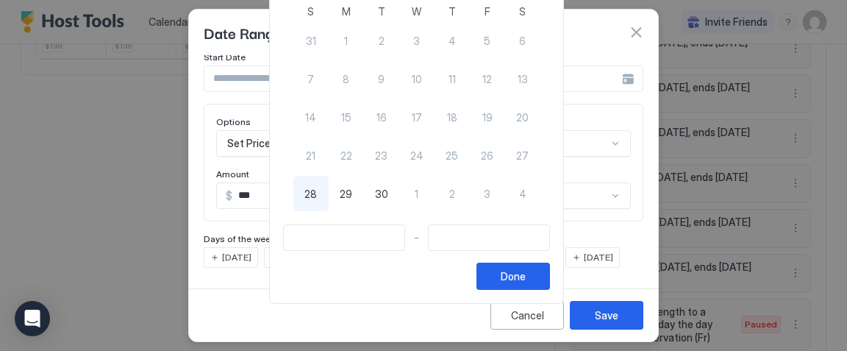
click at [388, 191] on span "30" at bounding box center [381, 193] width 13 height 15
type input "**********"
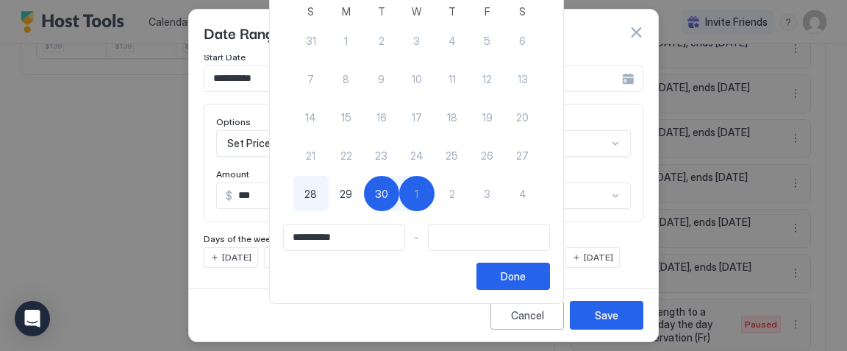
click at [373, 239] on input "**********" at bounding box center [344, 237] width 121 height 25
click at [492, 278] on button "Done" at bounding box center [512, 275] width 73 height 27
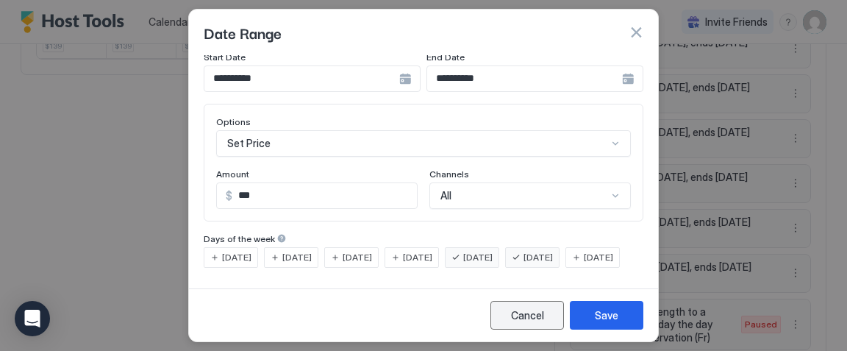
click at [495, 306] on button "Cancel" at bounding box center [526, 315] width 73 height 29
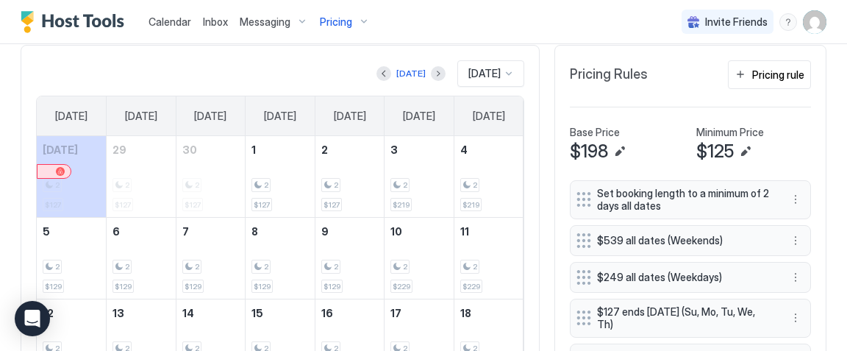
scroll to position [309, 0]
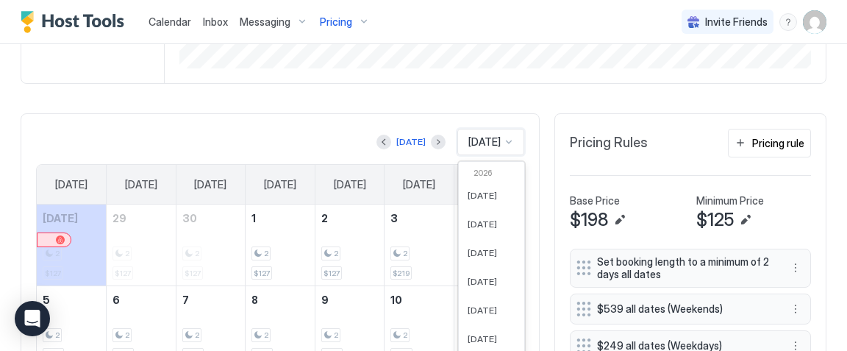
click at [505, 133] on div "Apr 2025, 13 of 61. 61 results available. Use Up and Down to choose options, pr…" at bounding box center [490, 142] width 67 height 26
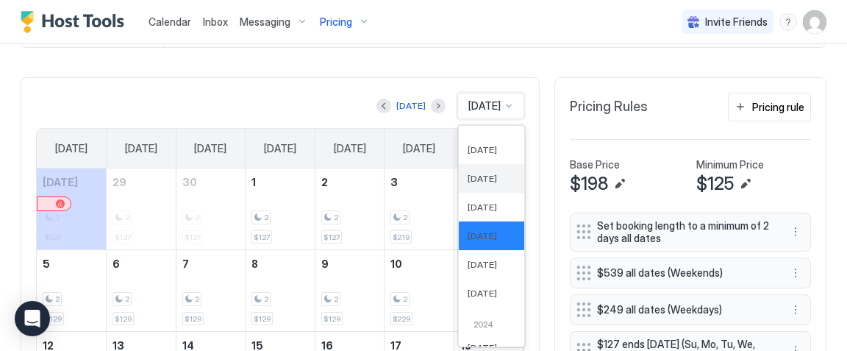
scroll to position [467, 0]
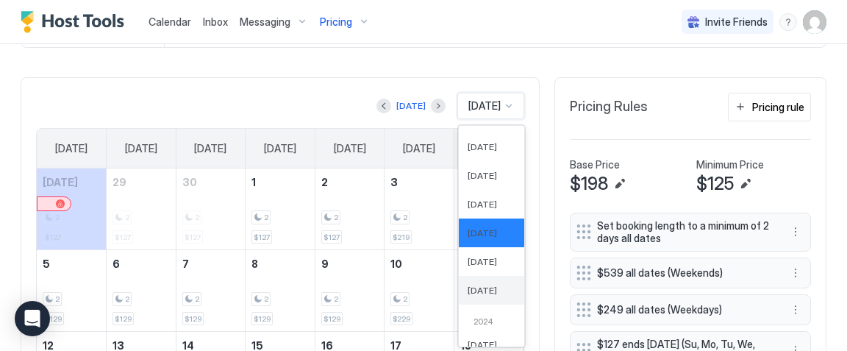
click at [484, 278] on div "Dec 2025" at bounding box center [491, 290] width 65 height 29
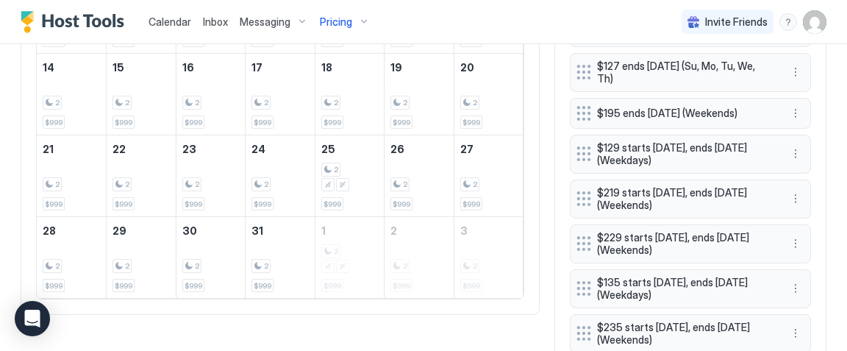
scroll to position [625, 0]
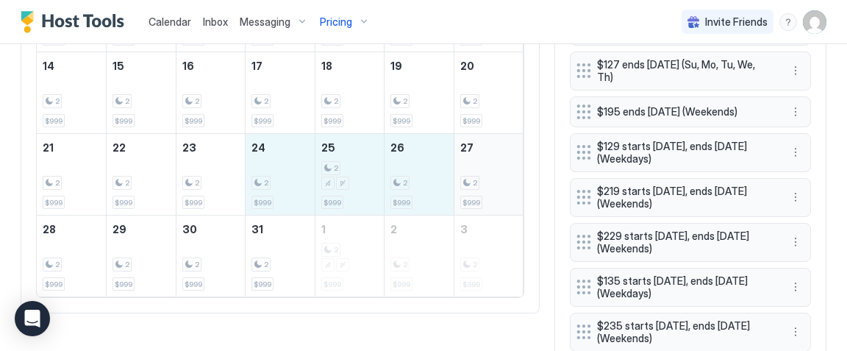
drag, startPoint x: 292, startPoint y: 184, endPoint x: 501, endPoint y: 181, distance: 209.5
click at [501, 181] on tr "21 2 $999 22 2 $999 23 2 $999 24 2 $999 25 2 $999 26 2 $999 27 2 $999" at bounding box center [280, 175] width 487 height 82
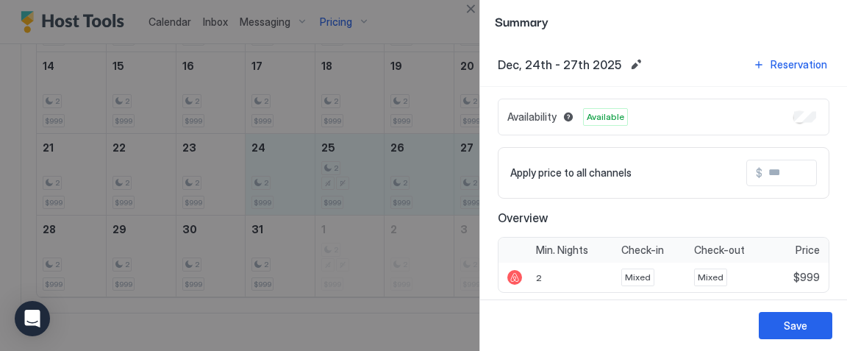
click at [764, 168] on input "Input Field" at bounding box center [821, 172] width 118 height 25
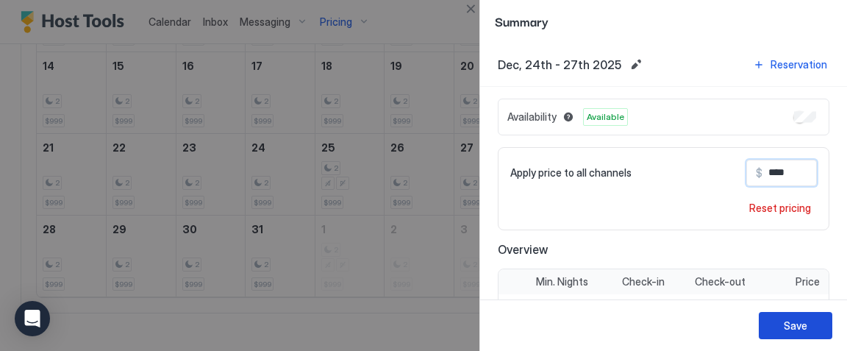
type input "****"
click at [790, 320] on div "Save" at bounding box center [795, 325] width 24 height 15
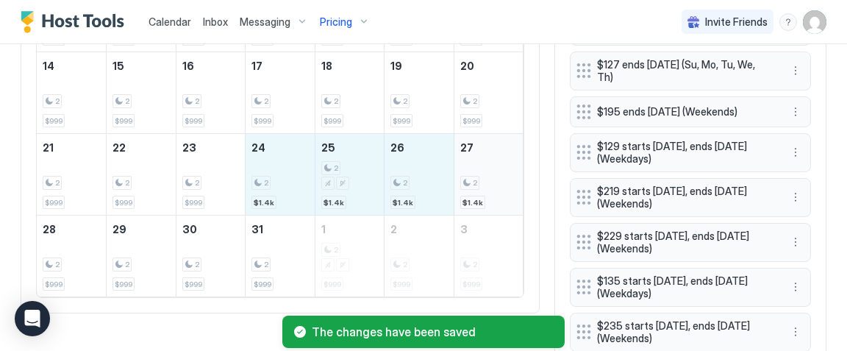
drag, startPoint x: 265, startPoint y: 192, endPoint x: 476, endPoint y: 188, distance: 211.0
click at [476, 188] on tr "21 2 $999 22 2 $999 23 2 $999 24 2 $1.4k 25 2 $1.4k 26 2 $1.4k 27 2 $1.4k" at bounding box center [280, 175] width 487 height 82
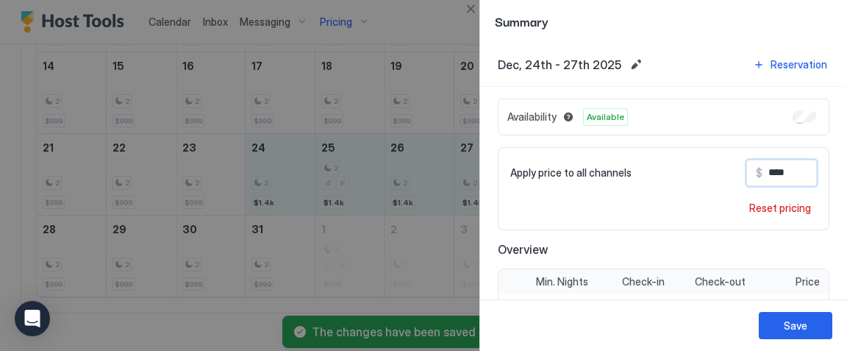
click at [779, 169] on input "****" at bounding box center [821, 172] width 118 height 25
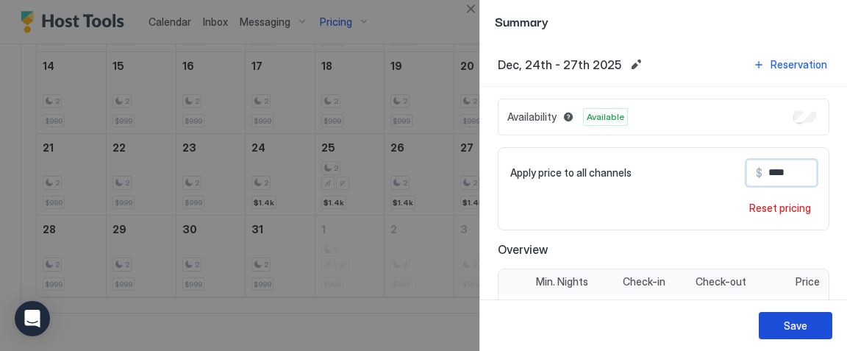
type input "****"
click at [792, 324] on div "Save" at bounding box center [795, 325] width 24 height 15
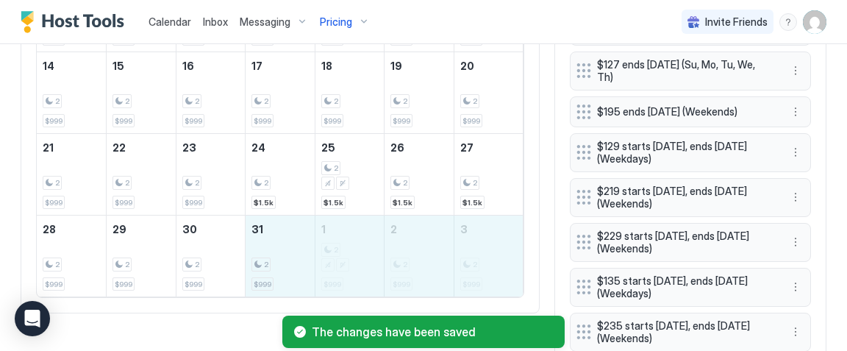
drag, startPoint x: 278, startPoint y: 250, endPoint x: 465, endPoint y: 248, distance: 186.7
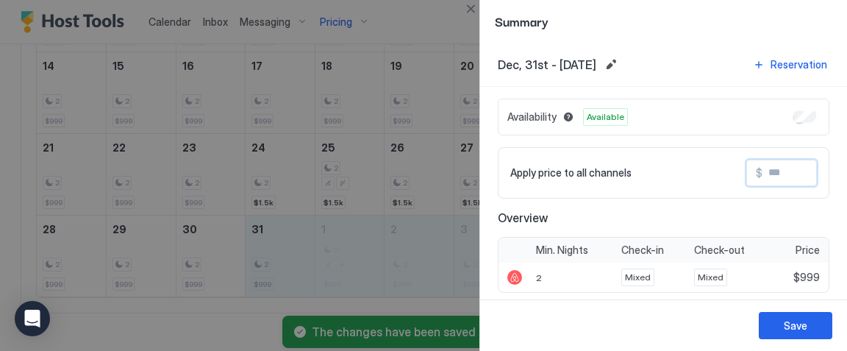
drag, startPoint x: 792, startPoint y: 171, endPoint x: 703, endPoint y: 146, distance: 92.4
click at [709, 148] on div "Apply price to all channels $" at bounding box center [663, 172] width 331 height 51
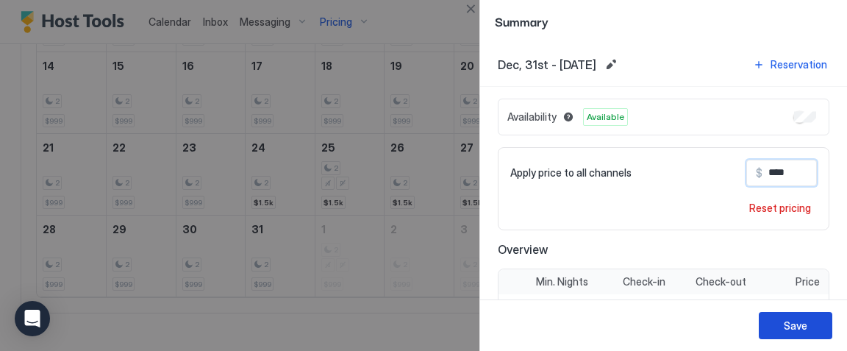
type input "****"
click at [774, 319] on button "Save" at bounding box center [794, 325] width 73 height 27
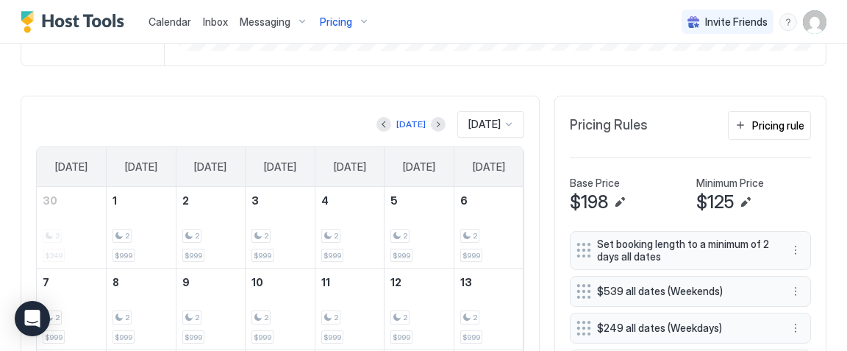
scroll to position [329, 0]
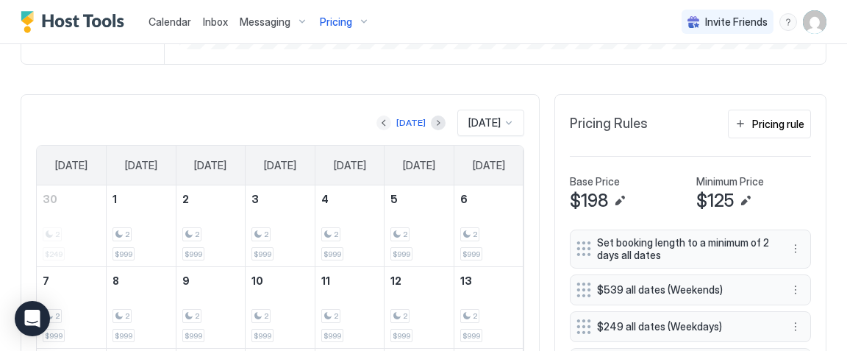
click at [381, 121] on button "Previous month" at bounding box center [383, 122] width 15 height 15
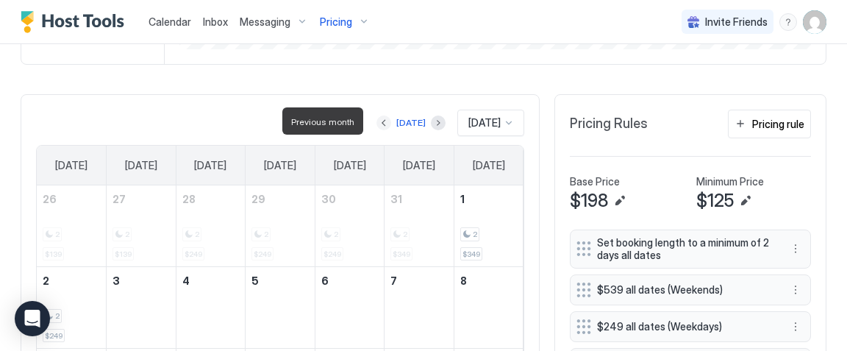
click at [380, 121] on button "Previous month" at bounding box center [383, 122] width 15 height 15
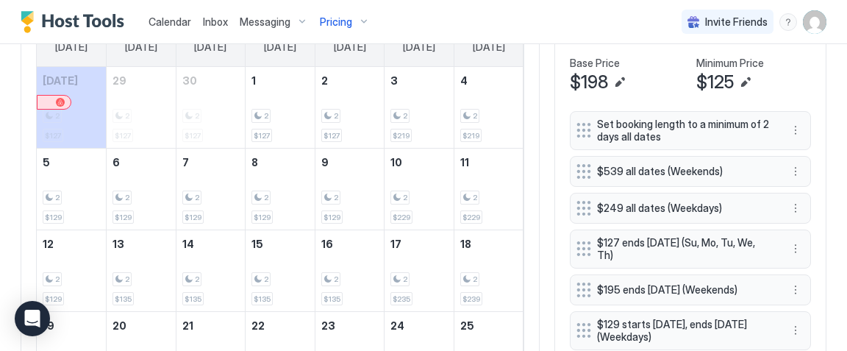
scroll to position [455, 0]
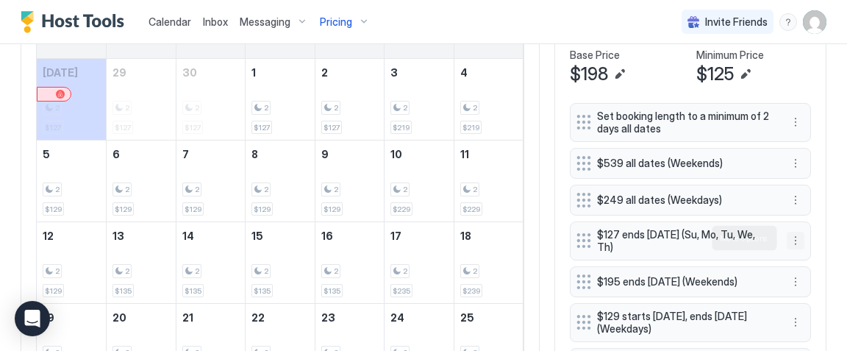
click at [795, 238] on button "More options" at bounding box center [795, 241] width 18 height 18
click at [816, 258] on span "Edit" at bounding box center [817, 258] width 16 height 11
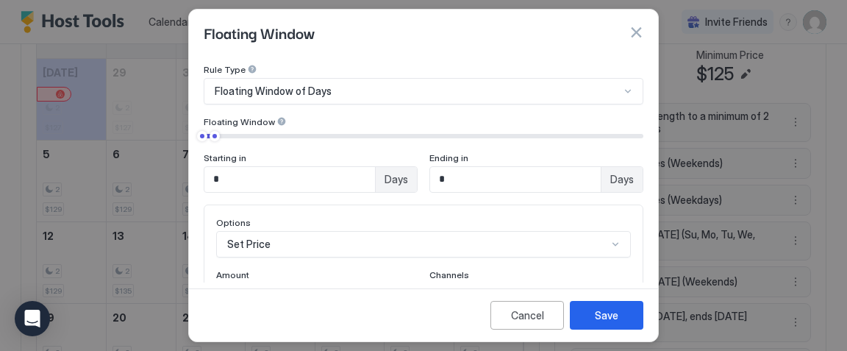
scroll to position [60, 0]
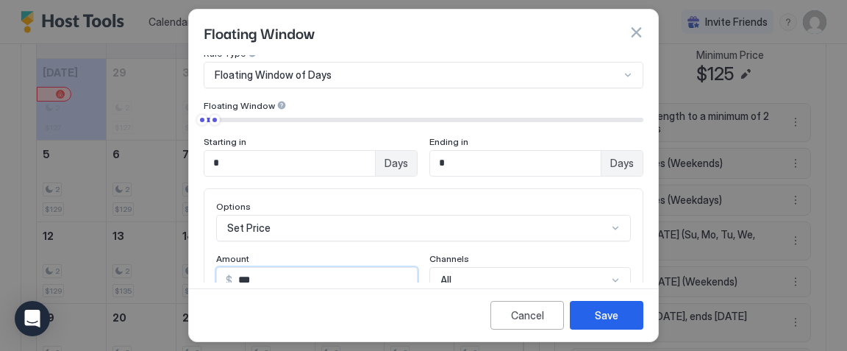
click at [273, 277] on input "***" at bounding box center [324, 280] width 184 height 25
type input "***"
click at [451, 163] on input "*" at bounding box center [515, 161] width 171 height 25
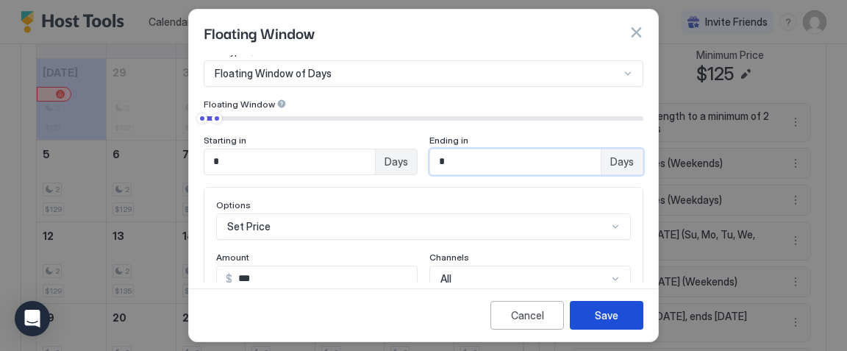
type input "*"
click at [608, 309] on div "Save" at bounding box center [607, 314] width 24 height 15
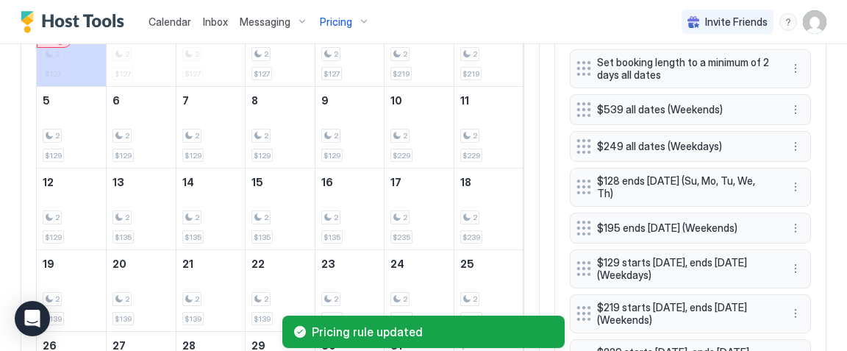
scroll to position [509, 0]
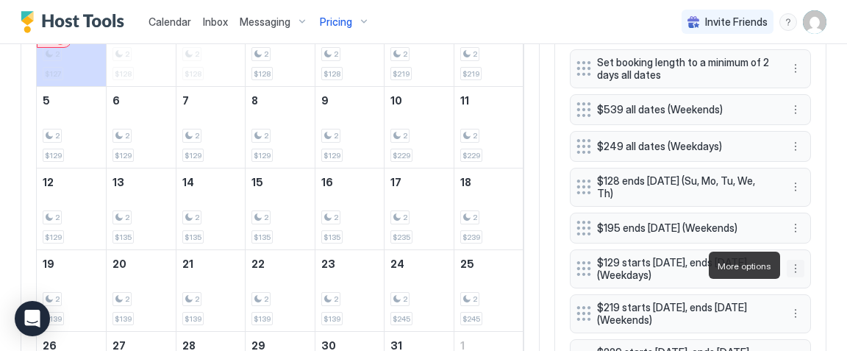
click at [796, 269] on button "More options" at bounding box center [795, 268] width 18 height 18
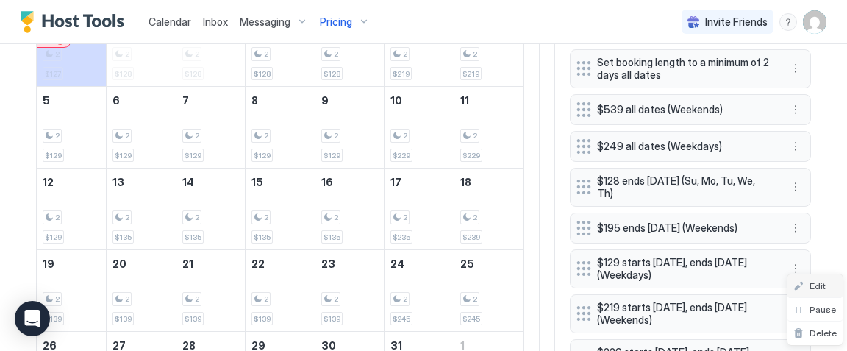
click at [815, 282] on span "Edit" at bounding box center [817, 285] width 16 height 11
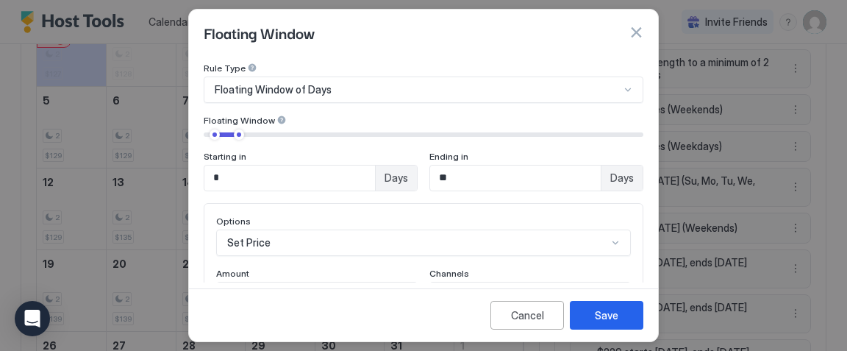
scroll to position [46, 0]
click at [293, 176] on input "*" at bounding box center [289, 177] width 171 height 25
type input "*"
click at [583, 317] on button "Save" at bounding box center [606, 315] width 73 height 29
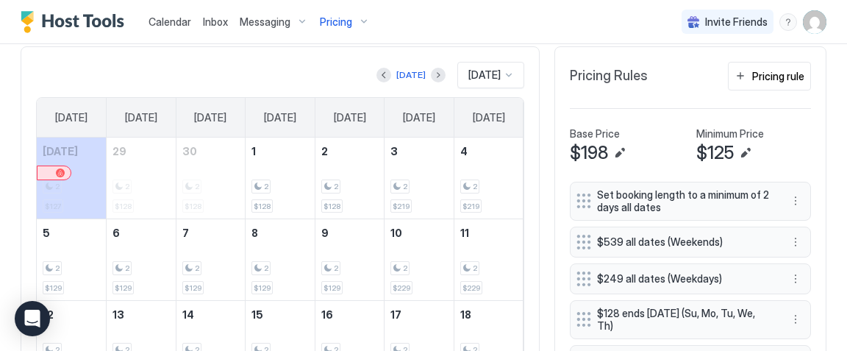
scroll to position [377, 0]
click at [792, 275] on button "More options" at bounding box center [795, 278] width 18 height 18
click at [807, 214] on div "Edit" at bounding box center [814, 208] width 55 height 24
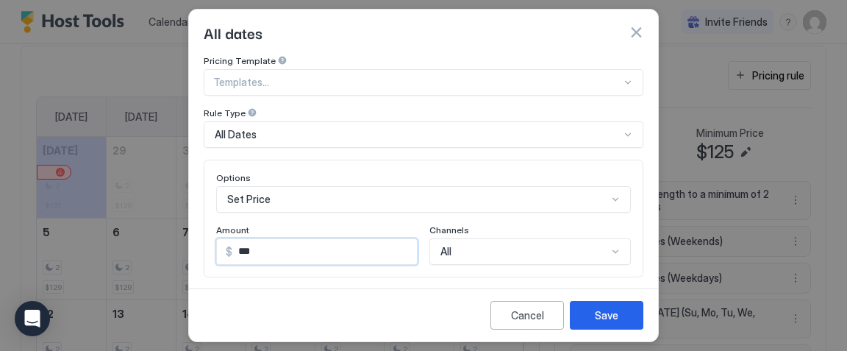
drag, startPoint x: 298, startPoint y: 249, endPoint x: 198, endPoint y: 188, distance: 116.5
click at [198, 188] on div "Pricing Template Templates... Rule Type All Dates Options Set Price Amount $ **…" at bounding box center [423, 168] width 469 height 227
type input "***"
click at [603, 318] on div "Save" at bounding box center [607, 314] width 24 height 15
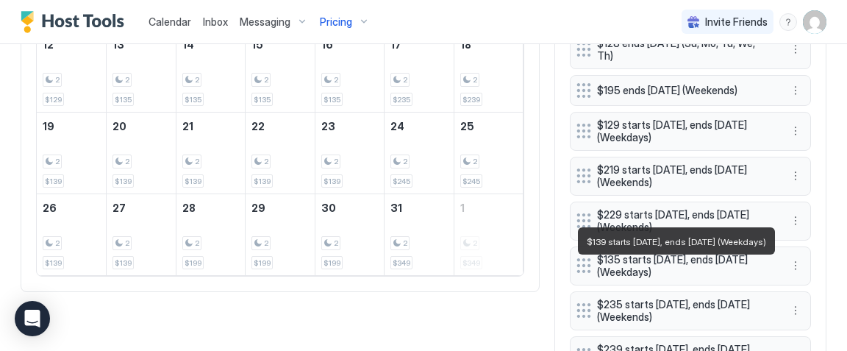
scroll to position [641, 0]
